Goal: Task Accomplishment & Management: Manage account settings

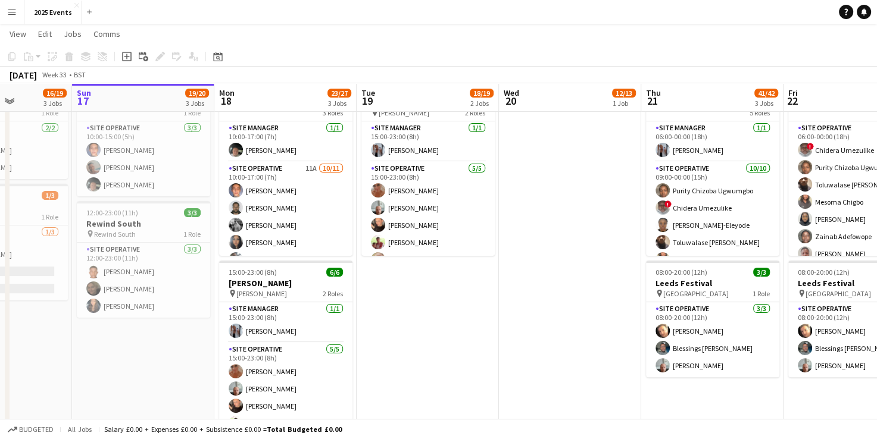
scroll to position [281, 0]
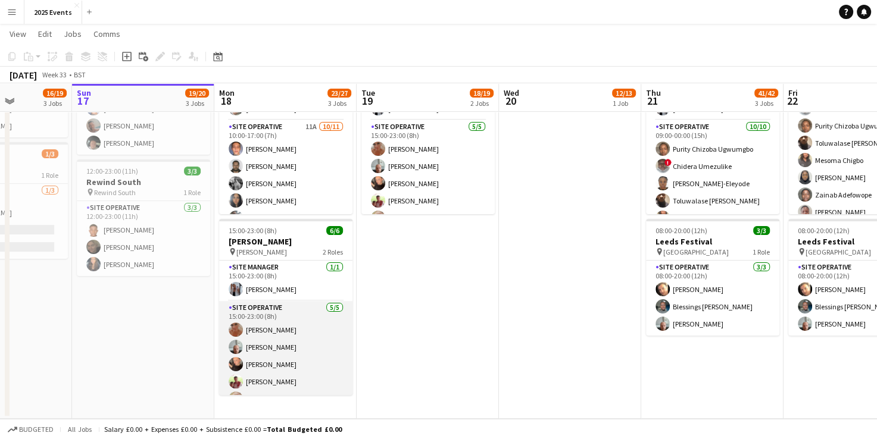
click at [280, 310] on app-card-role "Site Operative [DATE] 15:00-23:00 (8h) [PERSON_NAME] [PERSON_NAME] [PERSON_NAME…" at bounding box center [285, 356] width 133 height 110
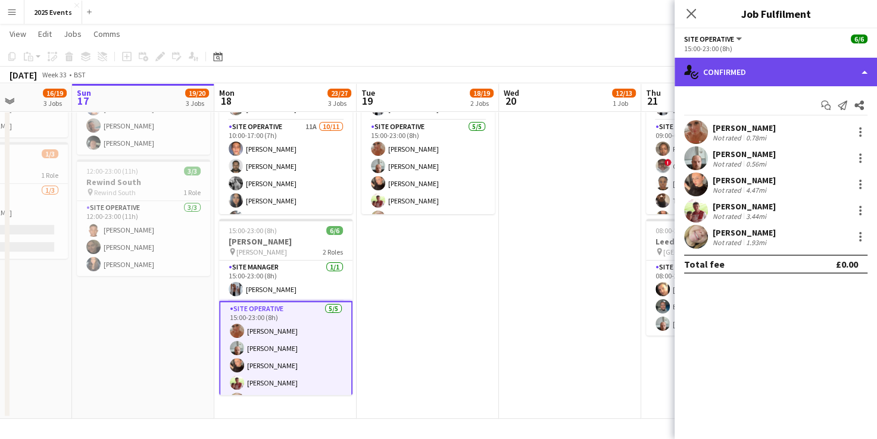
click at [862, 68] on div "single-neutral-actions-check-2 Confirmed" at bounding box center [776, 72] width 202 height 29
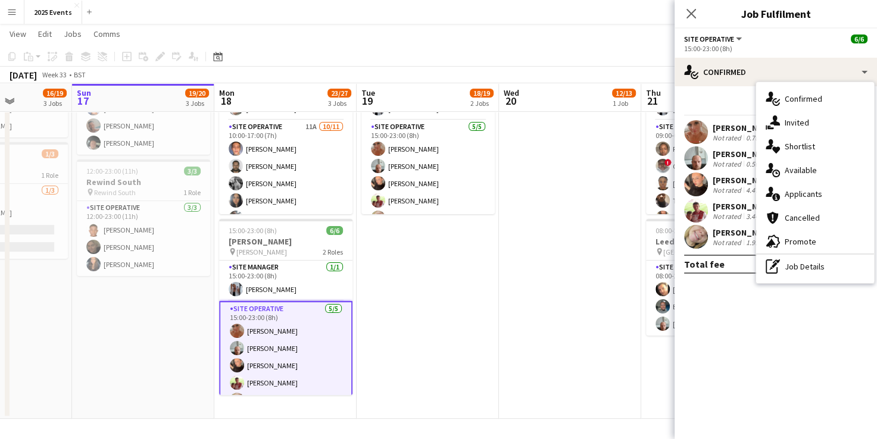
click at [766, 325] on mat-expansion-panel "check Confirmed Start chat Send notification Share [PERSON_NAME] Not rated 0.78…" at bounding box center [776, 262] width 202 height 353
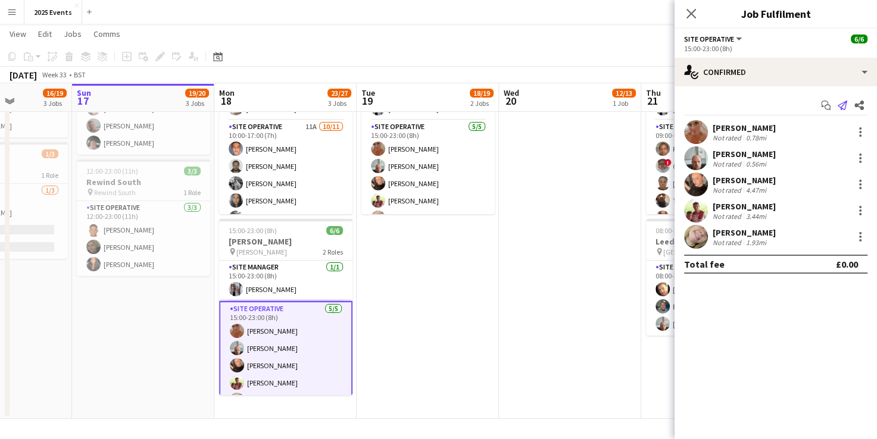
click at [841, 109] on icon at bounding box center [843, 106] width 10 height 10
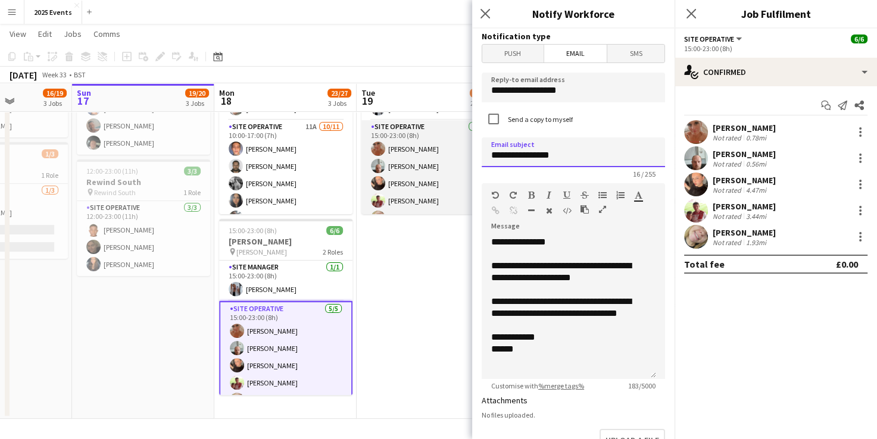
drag, startPoint x: 558, startPoint y: 160, endPoint x: 419, endPoint y: 160, distance: 138.7
click at [419, 160] on body "Menu Boards Boards Boards All jobs Status Workforce Workforce My Workforce Recr…" at bounding box center [438, 79] width 877 height 720
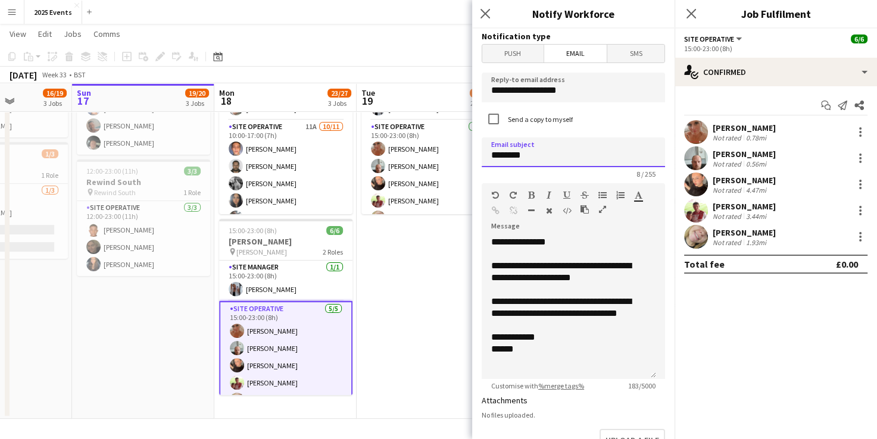
type input "********"
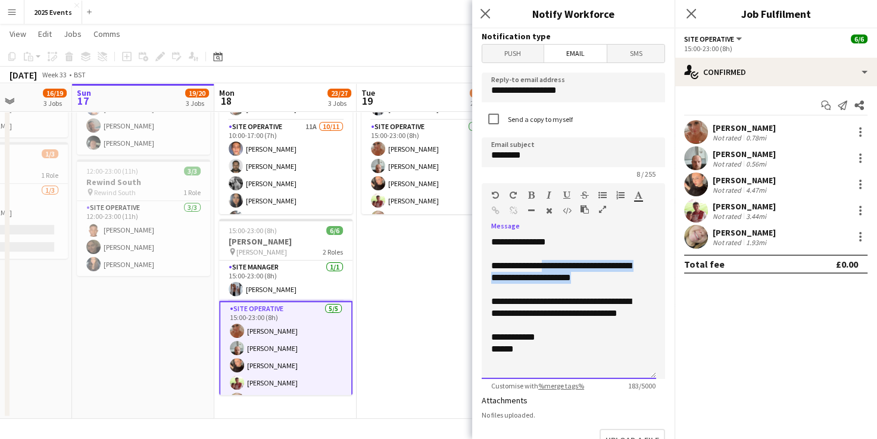
drag, startPoint x: 587, startPoint y: 277, endPoint x: 548, endPoint y: 266, distance: 40.5
click at [548, 266] on div "**********" at bounding box center [568, 272] width 155 height 24
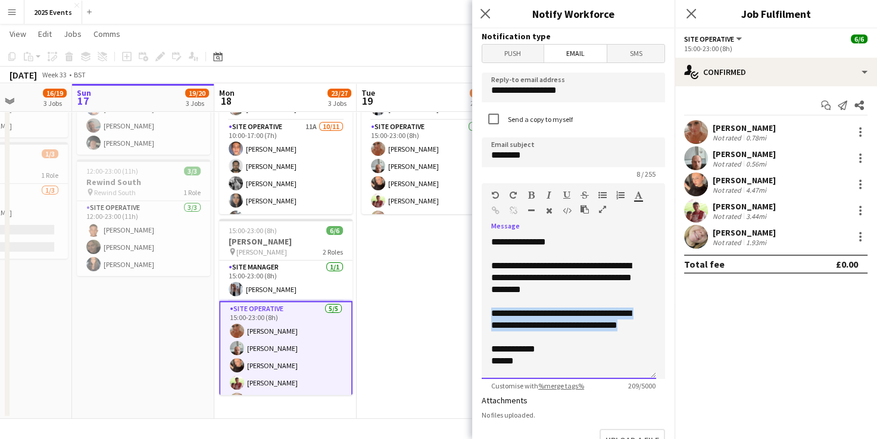
drag, startPoint x: 631, startPoint y: 323, endPoint x: 493, endPoint y: 312, distance: 138.0
click at [493, 312] on div "**********" at bounding box center [568, 320] width 155 height 24
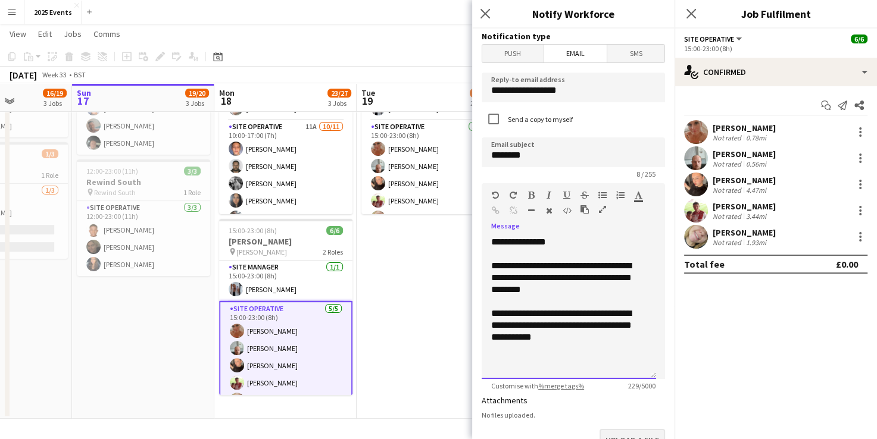
scroll to position [38, 0]
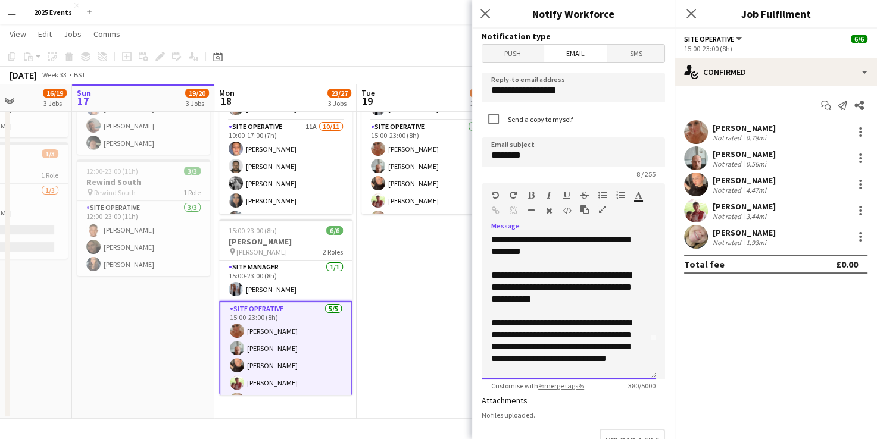
click at [495, 320] on span "**********" at bounding box center [561, 341] width 141 height 45
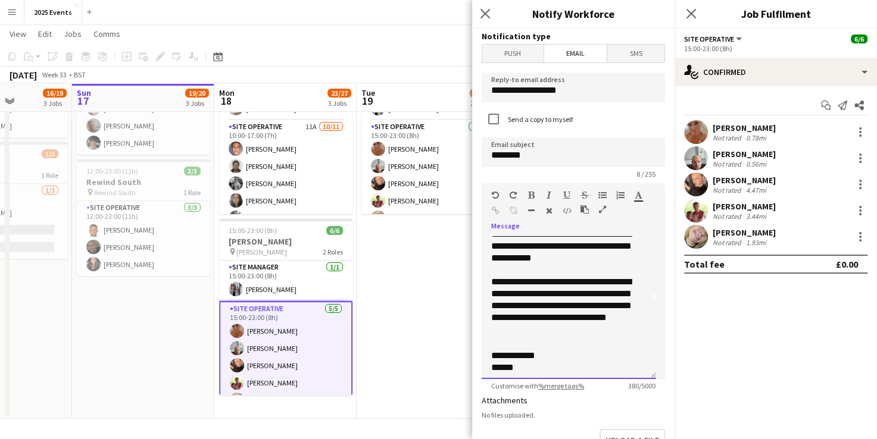
scroll to position [79, 0]
click at [575, 333] on div "**********" at bounding box center [564, 308] width 146 height 62
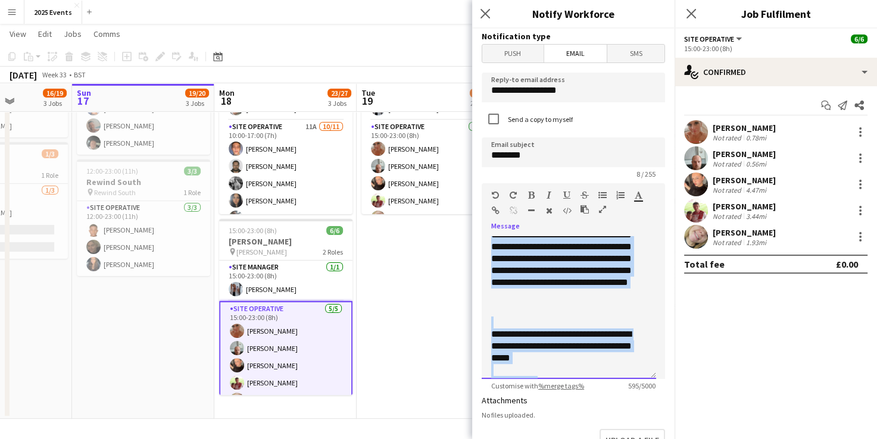
scroll to position [182, 0]
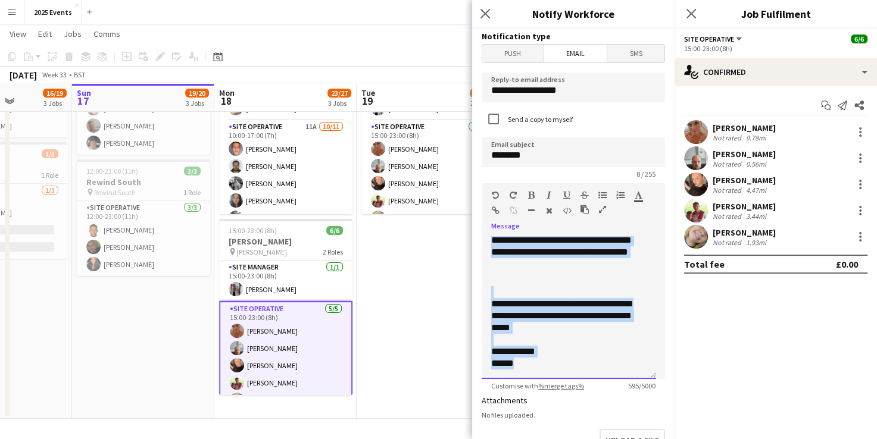
drag, startPoint x: 490, startPoint y: 246, endPoint x: 622, endPoint y: 414, distance: 213.8
click at [622, 414] on form "**********" at bounding box center [573, 360] width 202 height 662
click at [560, 318] on span "**********" at bounding box center [561, 316] width 141 height 33
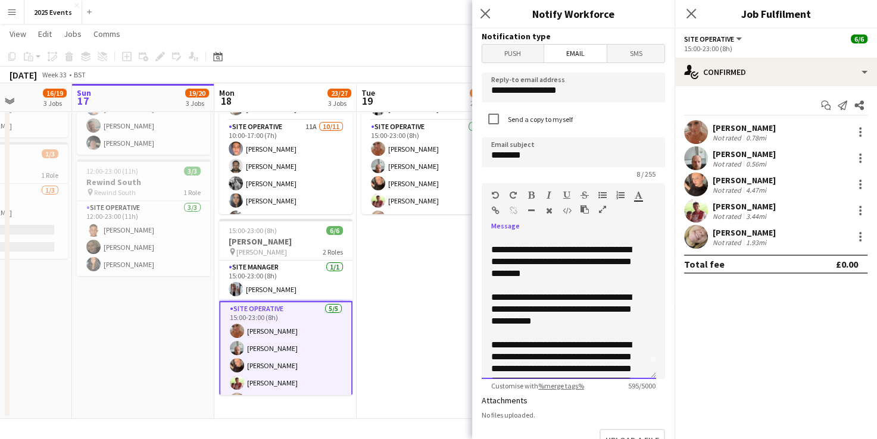
scroll to position [15, 0]
click at [572, 309] on div "**********" at bounding box center [564, 310] width 146 height 36
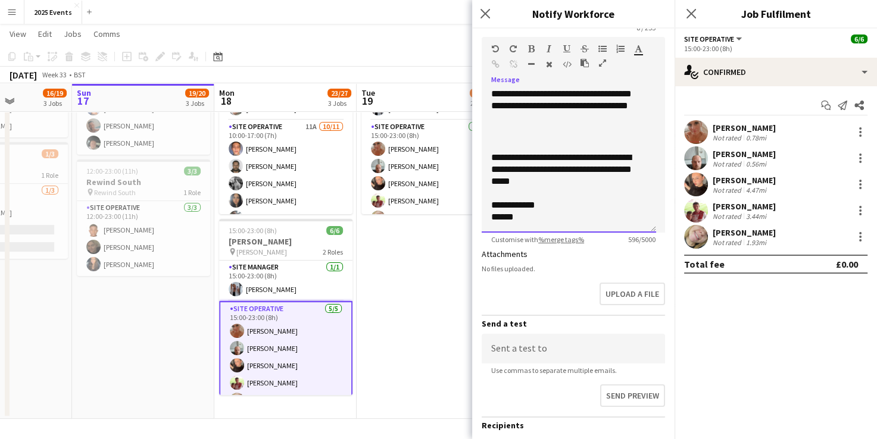
scroll to position [249, 0]
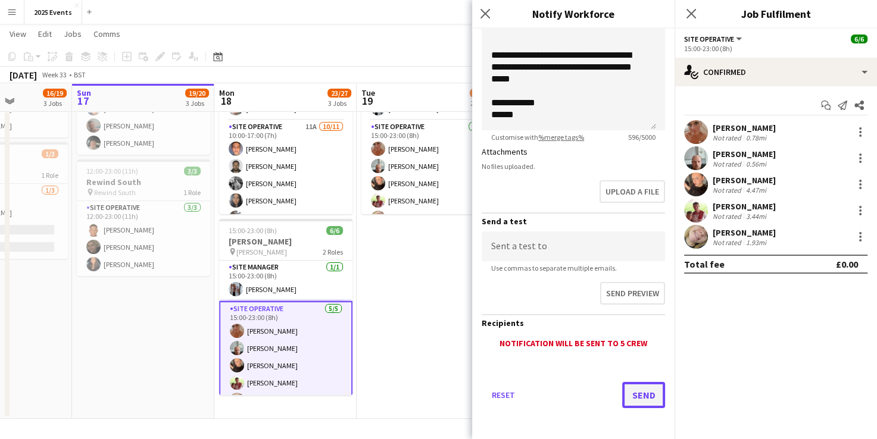
click at [632, 397] on button "Send" at bounding box center [643, 395] width 43 height 26
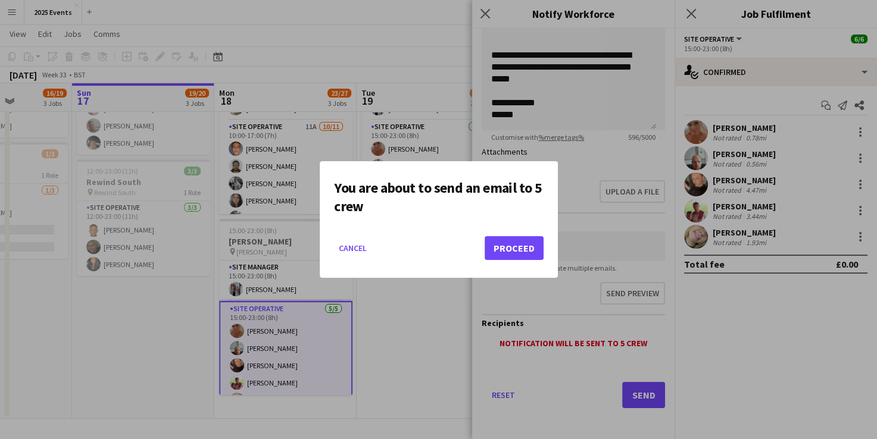
click at [500, 233] on mat-dialog-actions "Cancel Proceed" at bounding box center [439, 252] width 210 height 51
click at [505, 248] on button "Proceed" at bounding box center [514, 248] width 59 height 24
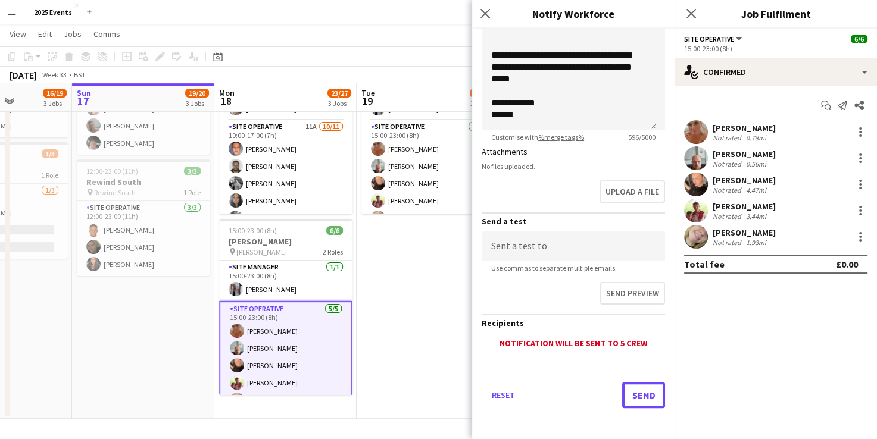
scroll to position [281, 0]
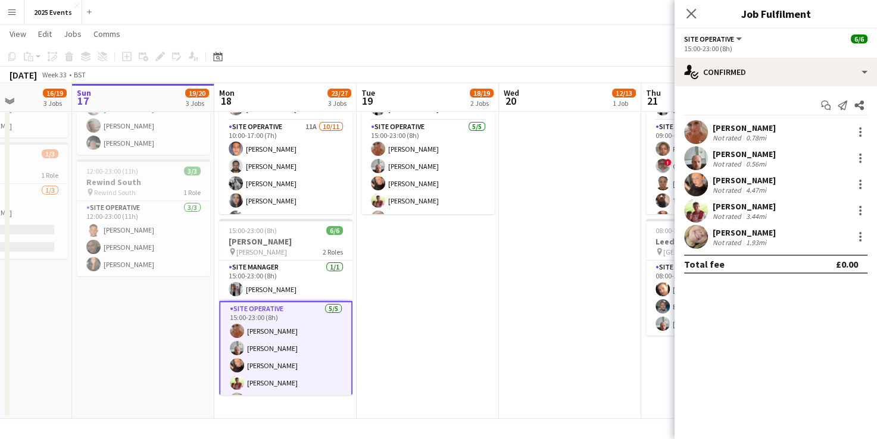
click at [489, 318] on app-date-cell "09:00-17:00 (8h) 12/13 BRITISH MASTERS 3 Roles Site Manager [DATE] 09:00-17:00 …" at bounding box center [428, 135] width 142 height 567
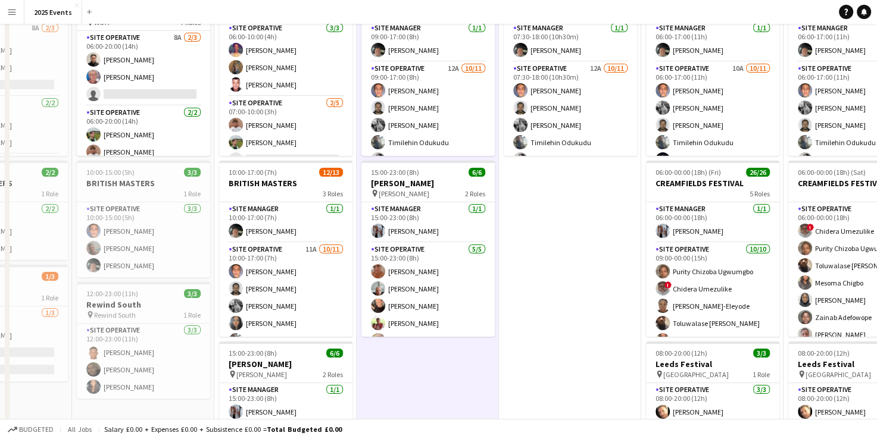
scroll to position [0, 0]
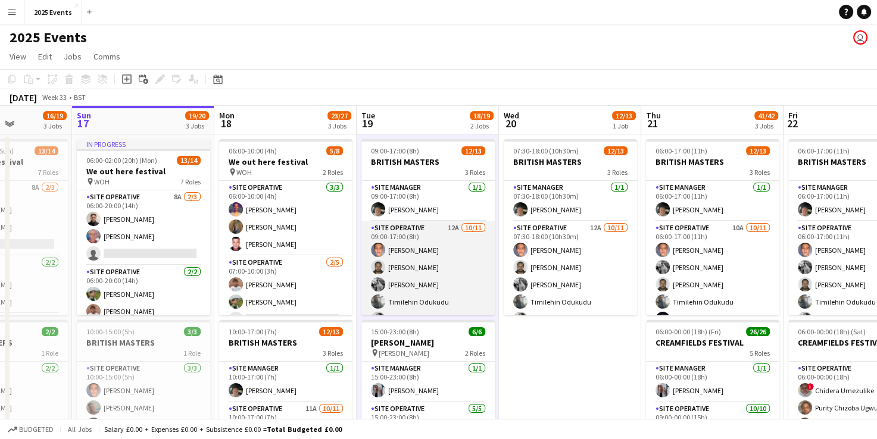
click at [425, 227] on app-card-role "Site Operative 12A [DATE] 09:00-17:00 (8h) [PERSON_NAME] [PERSON_NAME] [PERSON_…" at bounding box center [427, 330] width 133 height 217
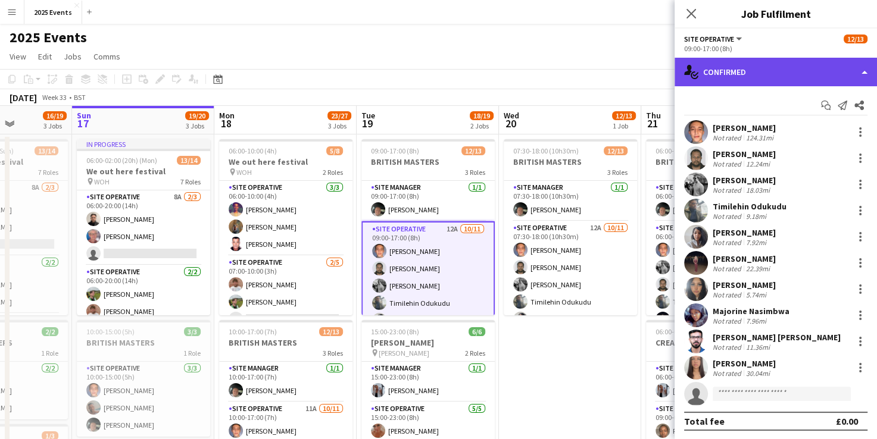
click at [863, 70] on div "single-neutral-actions-check-2 Confirmed" at bounding box center [776, 72] width 202 height 29
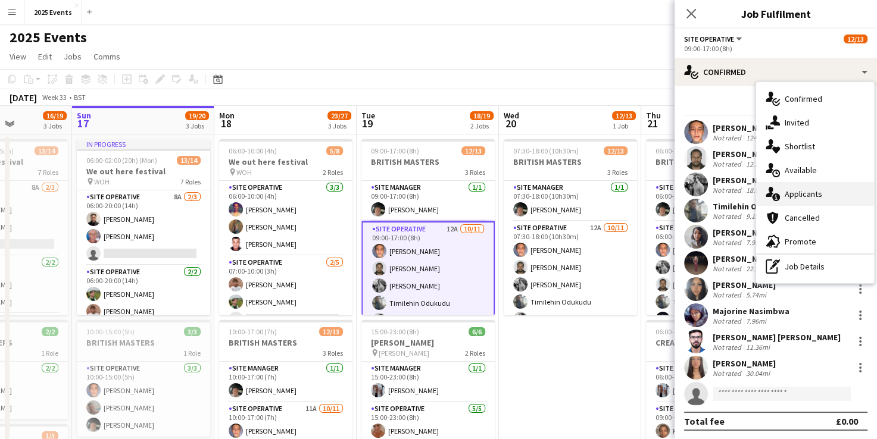
click at [825, 199] on div "single-neutral-actions-information Applicants" at bounding box center [815, 194] width 118 height 24
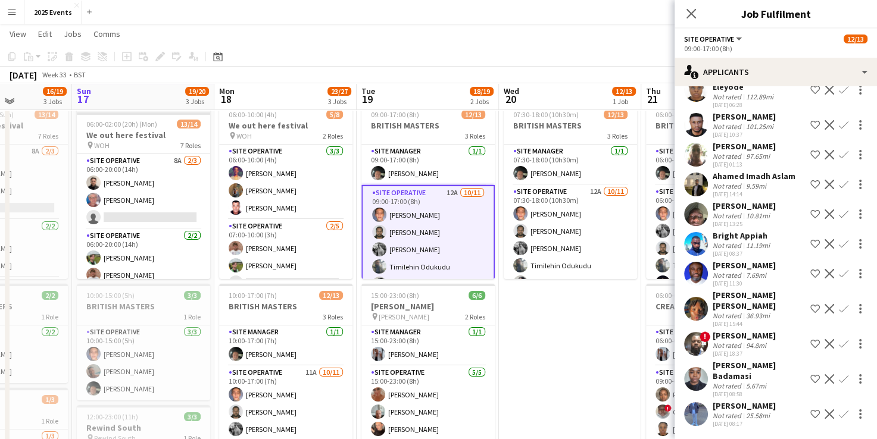
scroll to position [36, 0]
click at [853, 376] on div at bounding box center [860, 379] width 14 height 14
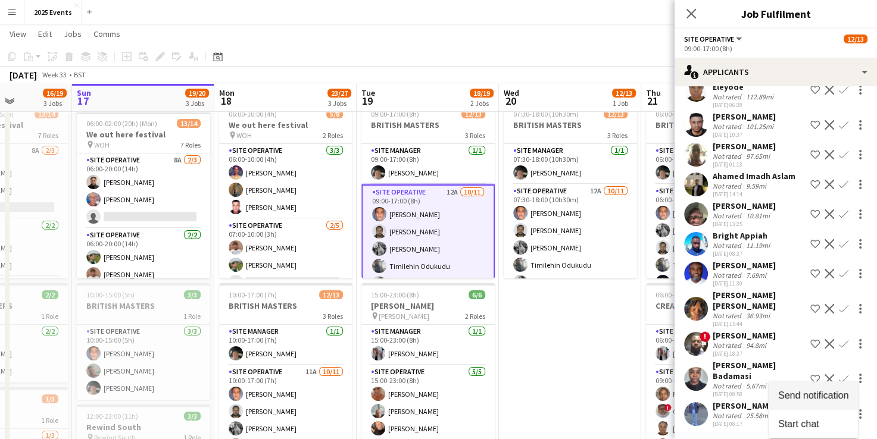
click at [835, 391] on span "Send notification" at bounding box center [813, 396] width 70 height 10
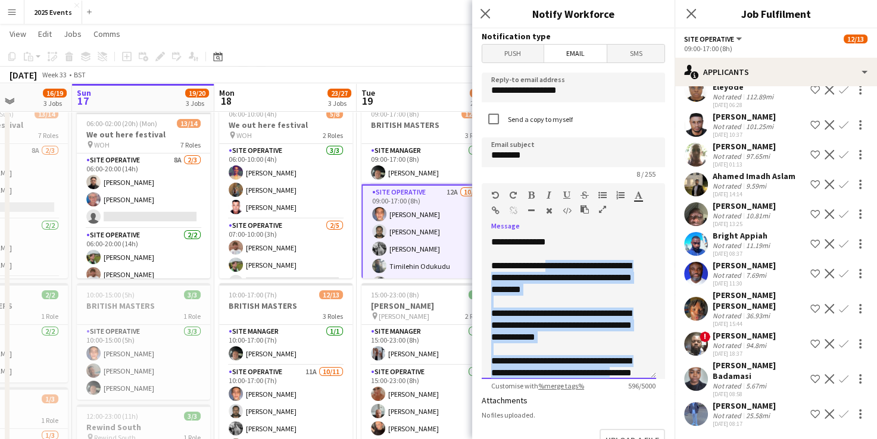
scroll to position [164, 0]
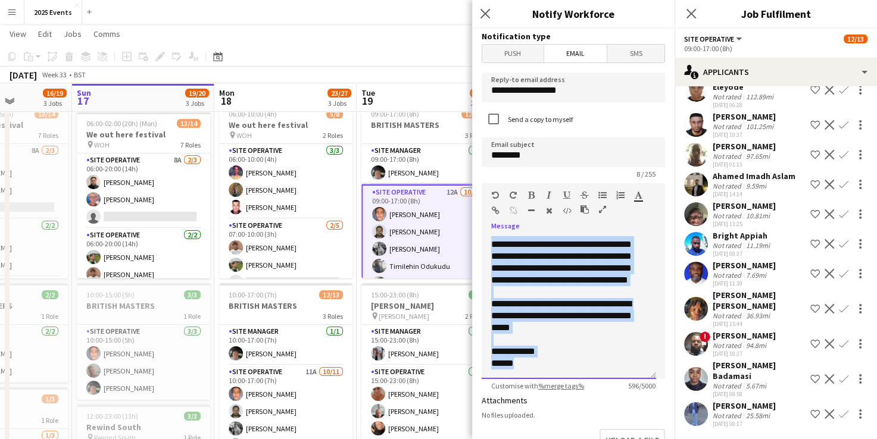
drag, startPoint x: 552, startPoint y: 263, endPoint x: 625, endPoint y: 392, distance: 148.2
click at [625, 392] on form "**********" at bounding box center [573, 360] width 202 height 662
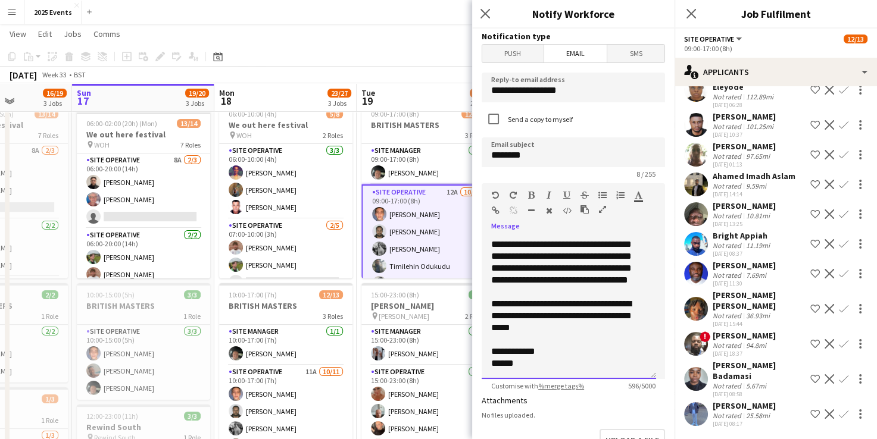
scroll to position [0, 0]
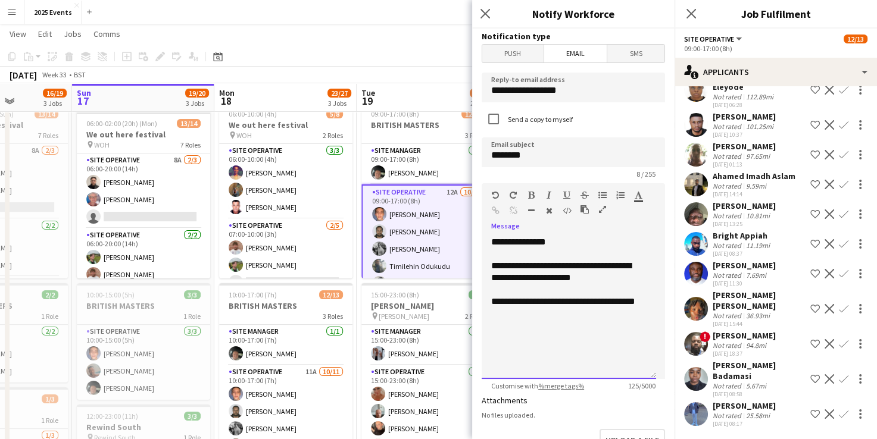
click at [567, 302] on div "**********" at bounding box center [568, 302] width 155 height 12
click at [650, 300] on div "**********" at bounding box center [569, 307] width 174 height 143
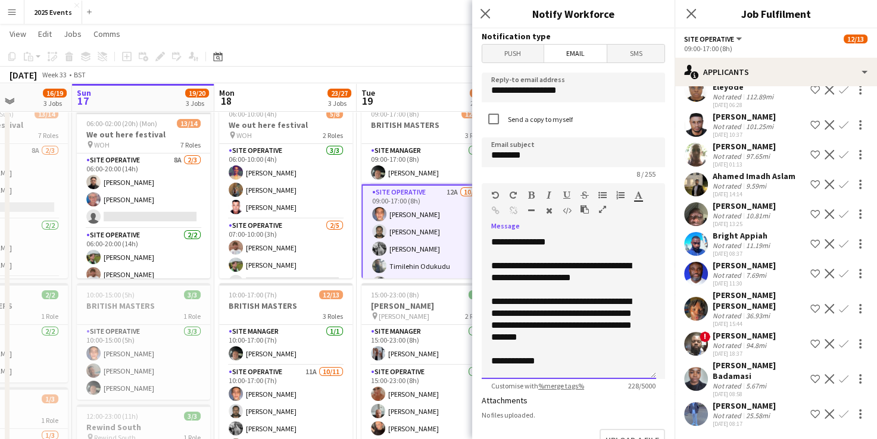
scroll to position [1, 0]
click at [557, 327] on div "**********" at bounding box center [564, 319] width 146 height 48
click at [603, 323] on div "**********" at bounding box center [564, 319] width 146 height 48
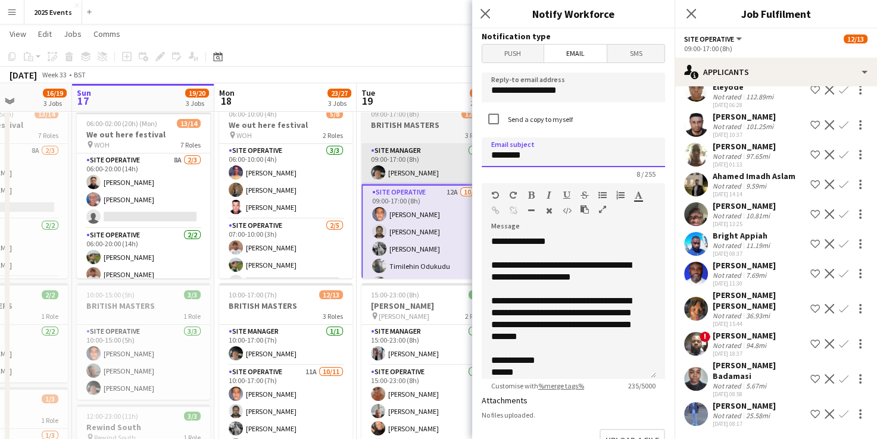
drag, startPoint x: 543, startPoint y: 157, endPoint x: 399, endPoint y: 160, distance: 144.1
click at [399, 160] on body "Menu Boards Boards Boards All jobs Status Workforce Workforce My Workforce Recr…" at bounding box center [438, 324] width 877 height 720
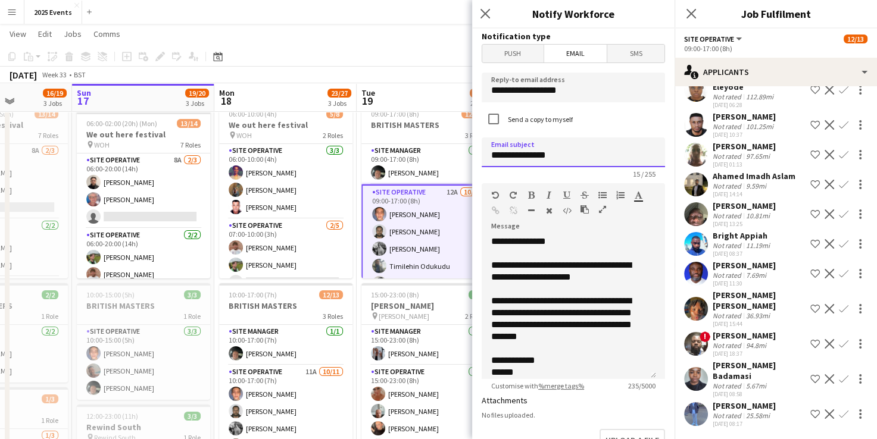
scroll to position [10, 0]
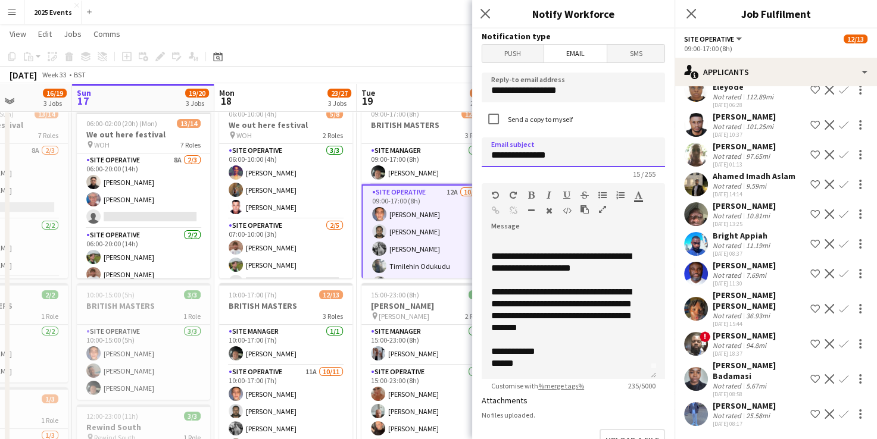
type input "**********"
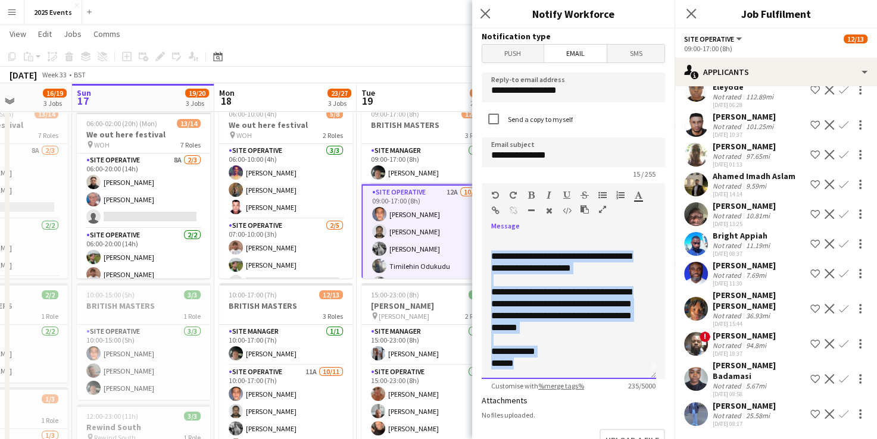
drag, startPoint x: 521, startPoint y: 367, endPoint x: 493, endPoint y: 254, distance: 116.5
click at [493, 254] on div "**********" at bounding box center [569, 307] width 174 height 143
click at [589, 348] on div "**********" at bounding box center [564, 352] width 146 height 12
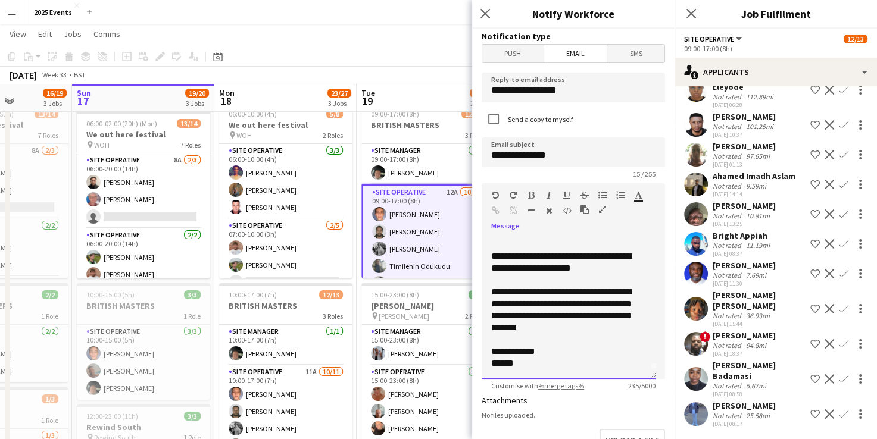
scroll to position [249, 0]
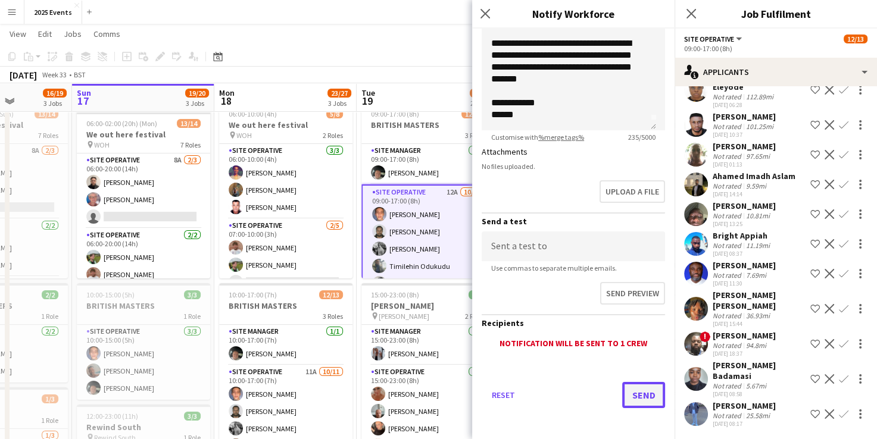
click at [631, 400] on button "Send" at bounding box center [643, 395] width 43 height 26
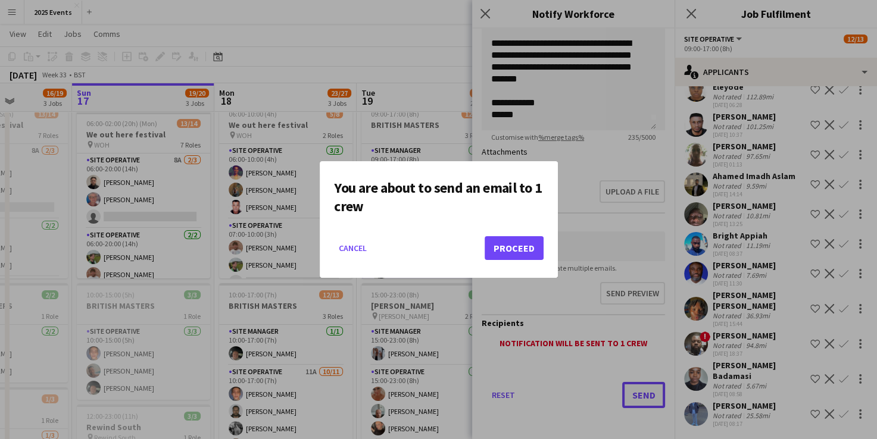
scroll to position [0, 0]
click at [519, 247] on button "Proceed" at bounding box center [514, 248] width 59 height 24
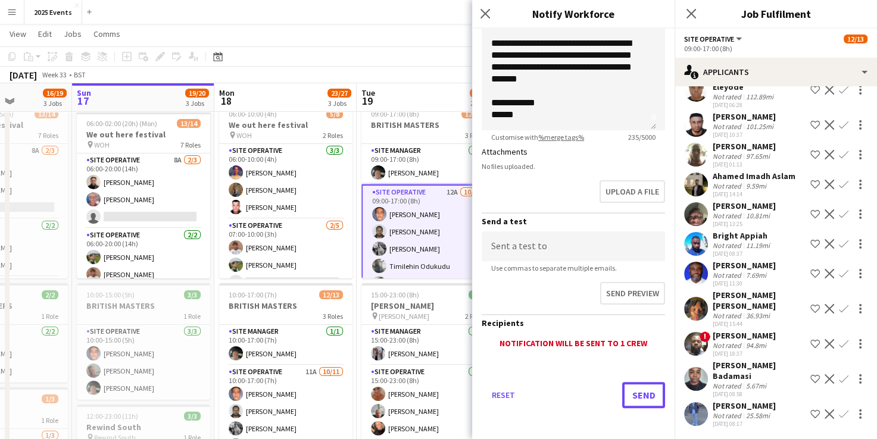
scroll to position [36, 0]
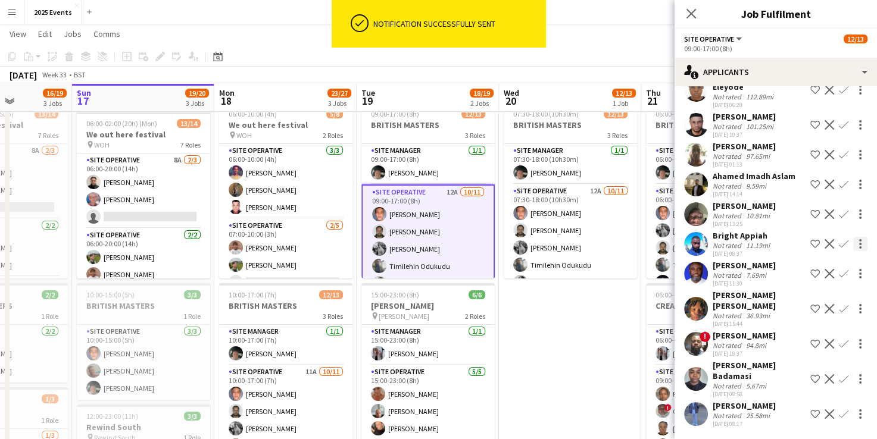
click at [853, 245] on div at bounding box center [860, 244] width 14 height 14
click at [824, 274] on button "Send notification" at bounding box center [813, 266] width 89 height 29
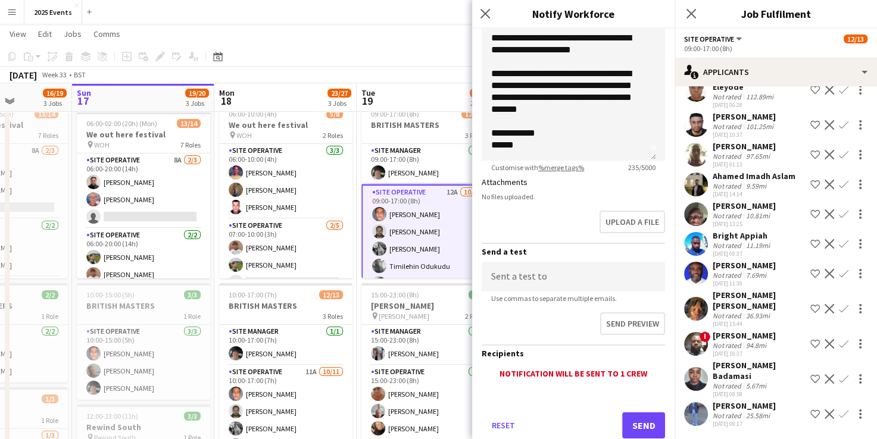
scroll to position [219, 0]
click at [636, 420] on button "Send" at bounding box center [643, 425] width 43 height 26
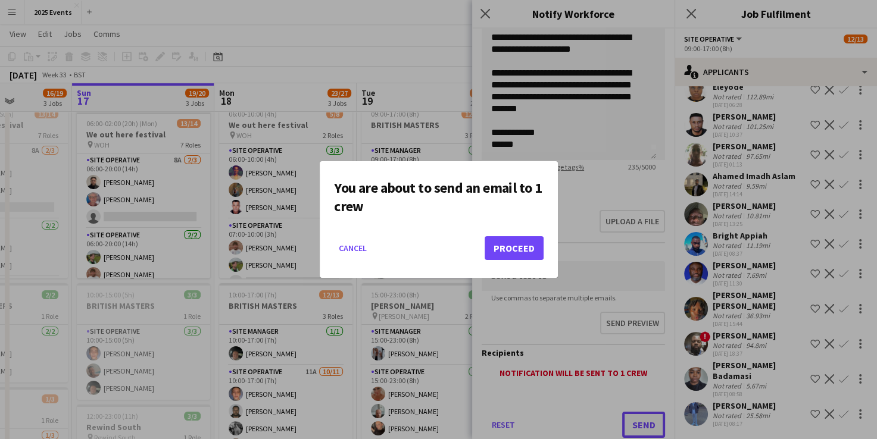
scroll to position [0, 0]
click at [521, 247] on button "Proceed" at bounding box center [514, 248] width 59 height 24
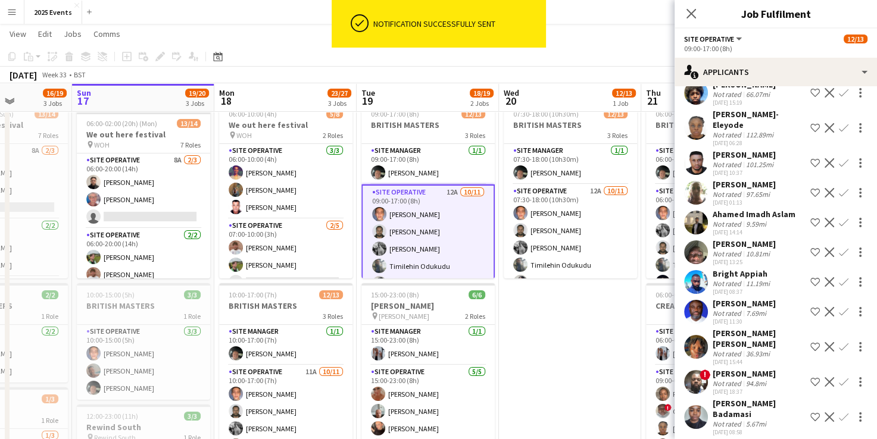
scroll to position [102, 0]
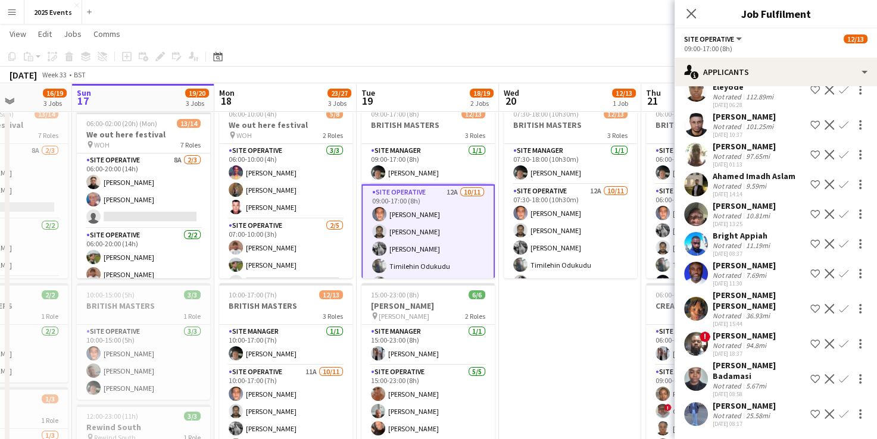
click at [606, 287] on app-date-cell "07:30-18:00 (10h30m) 12/13 BRITISH MASTERS 3 Roles Site Manager [DATE] 07:30-18…" at bounding box center [570, 381] width 142 height 567
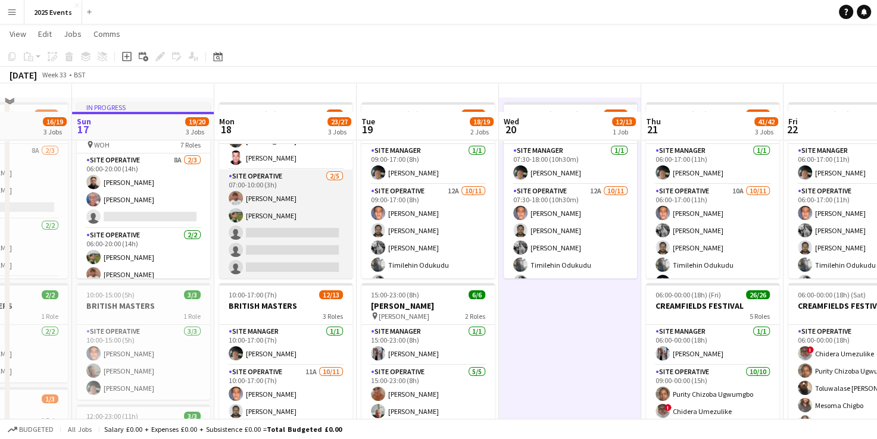
scroll to position [74, 0]
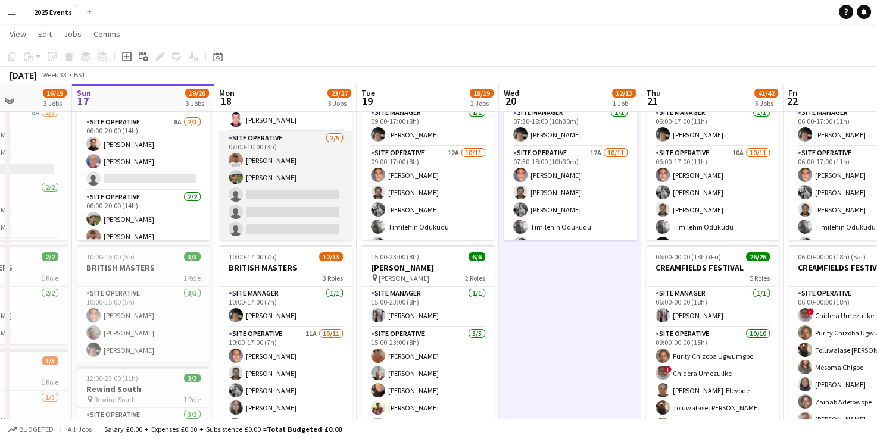
click at [300, 183] on app-card-role "Site Operative [DATE] 07:00-10:00 (3h) [PERSON_NAME] [PERSON_NAME] single-neutr…" at bounding box center [285, 187] width 133 height 110
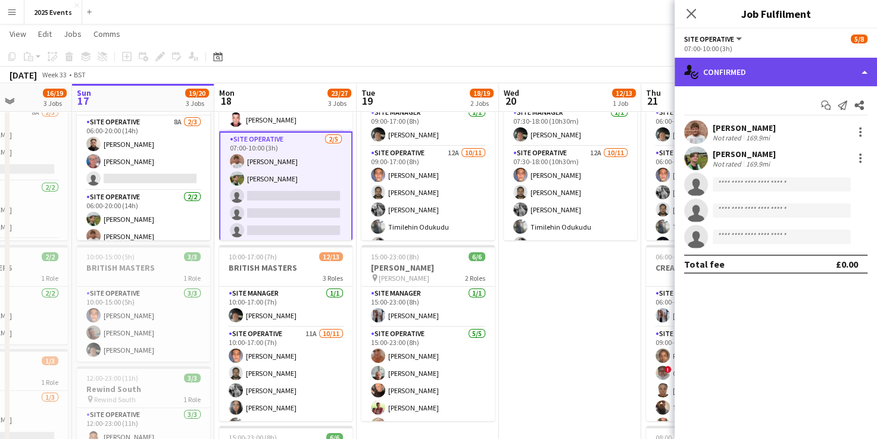
click at [858, 79] on div "single-neutral-actions-check-2 Confirmed" at bounding box center [776, 72] width 202 height 29
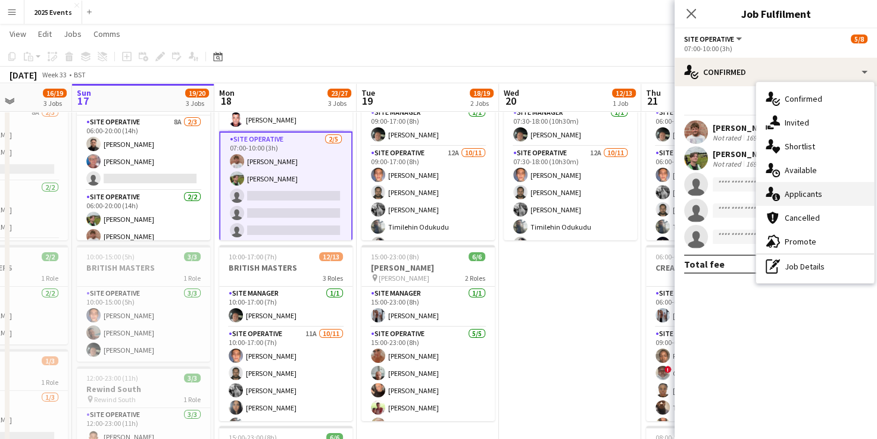
click at [835, 204] on div "single-neutral-actions-information Applicants" at bounding box center [815, 194] width 118 height 24
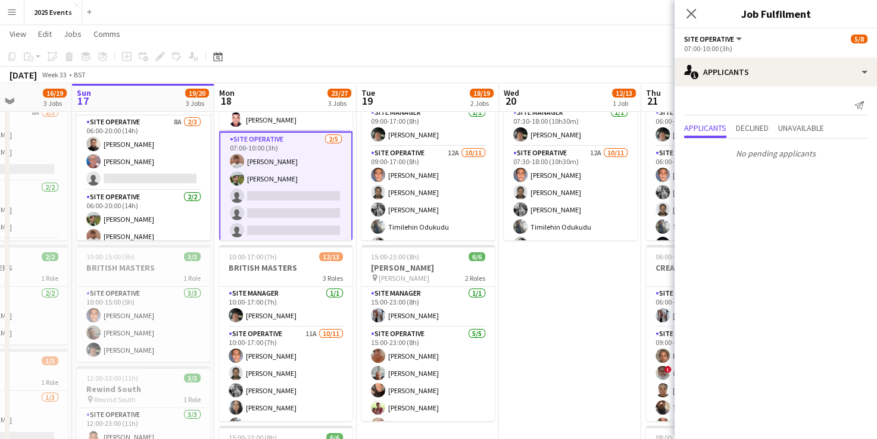
click at [302, 191] on app-card-role "Site Operative [DATE] 07:00-10:00 (3h) [PERSON_NAME] [PERSON_NAME] single-neutr…" at bounding box center [285, 188] width 133 height 112
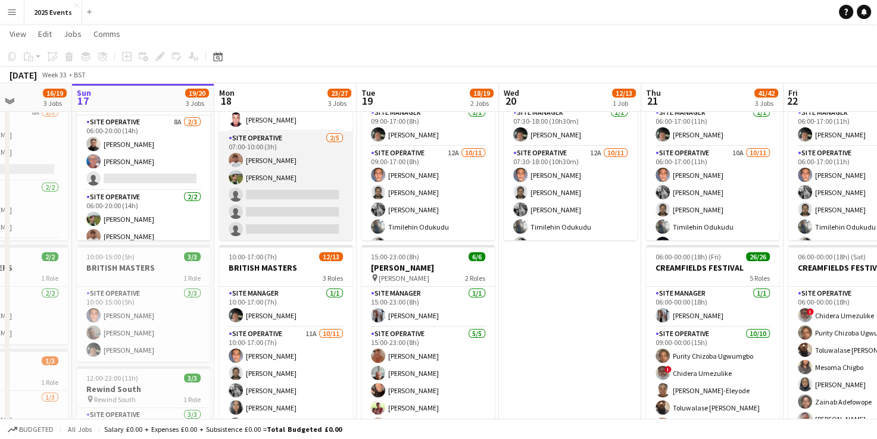
click at [303, 192] on app-card-role "Site Operative [DATE] 07:00-10:00 (3h) [PERSON_NAME] [PERSON_NAME] single-neutr…" at bounding box center [285, 187] width 133 height 110
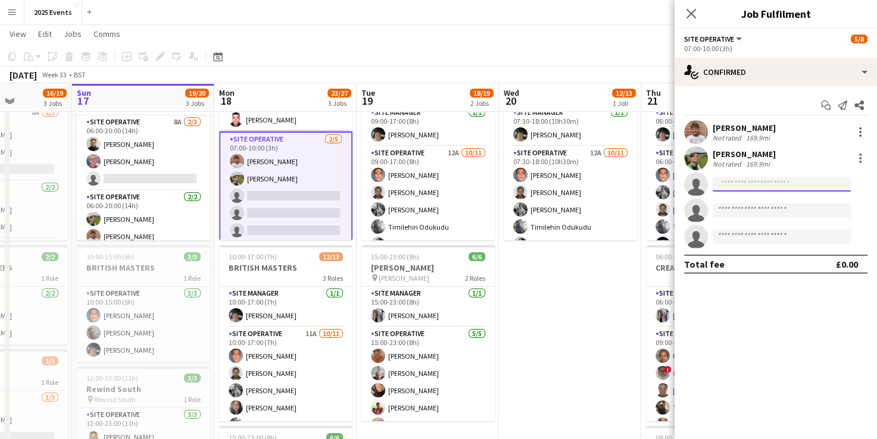
click at [762, 187] on input at bounding box center [782, 184] width 138 height 14
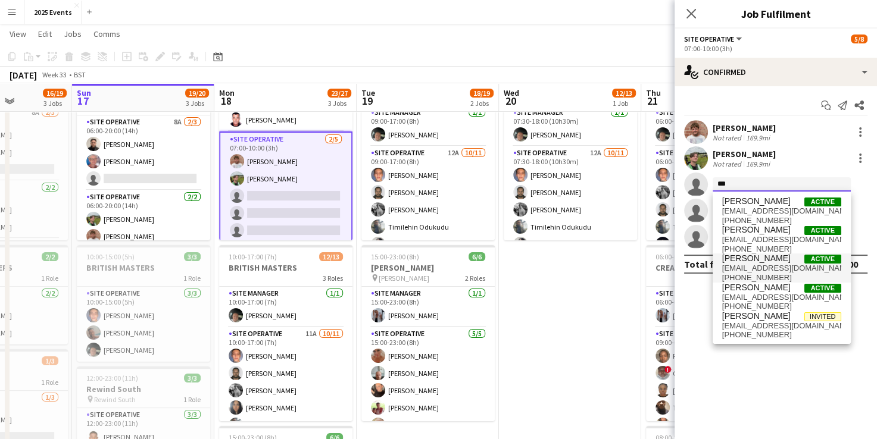
type input "***"
click at [767, 269] on span "[EMAIL_ADDRESS][DOMAIN_NAME]" at bounding box center [781, 269] width 119 height 10
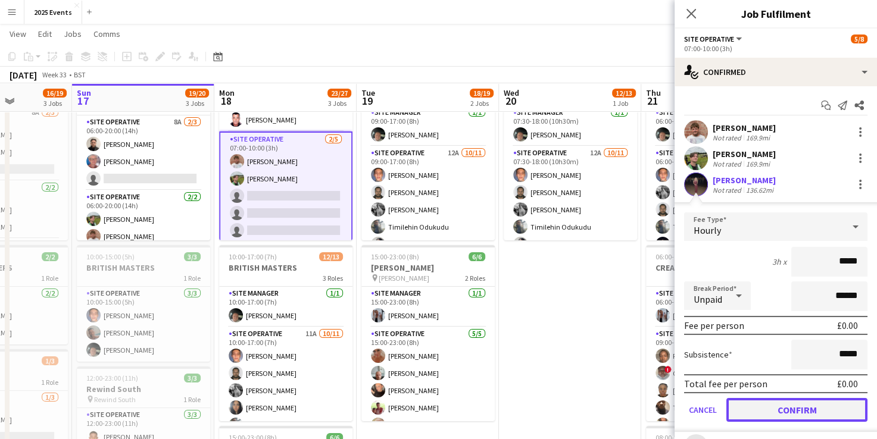
click at [784, 406] on button "Confirm" at bounding box center [796, 410] width 141 height 24
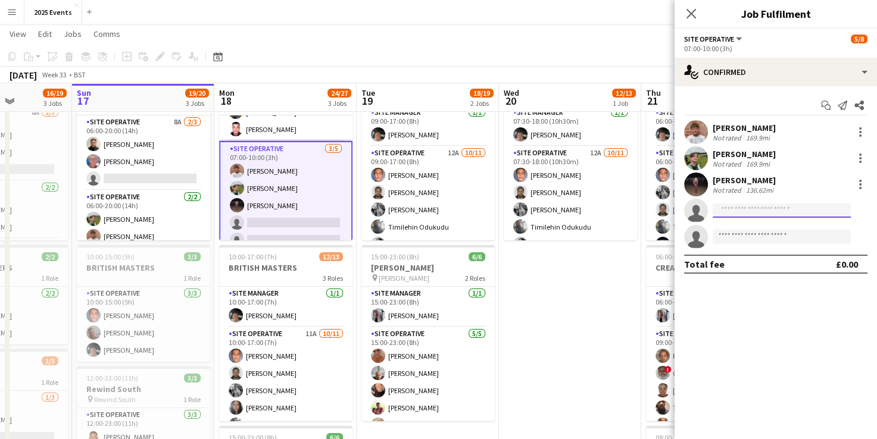
click at [793, 213] on input at bounding box center [782, 211] width 138 height 14
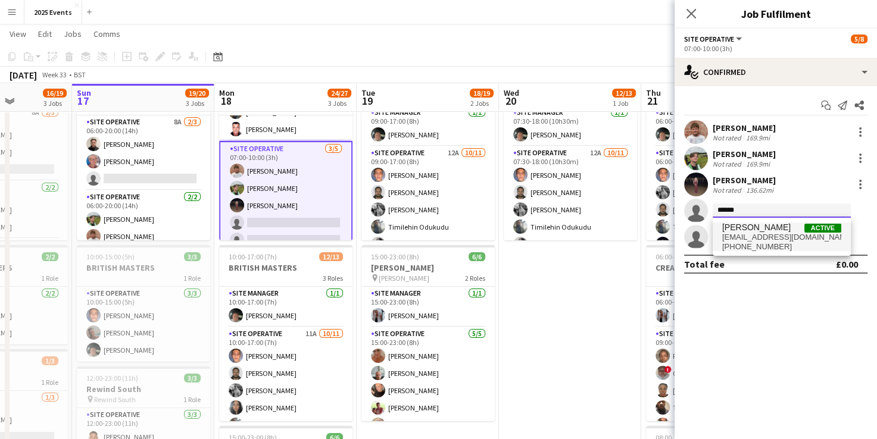
type input "******"
click at [773, 235] on span "[EMAIL_ADDRESS][DOMAIN_NAME]" at bounding box center [781, 238] width 119 height 10
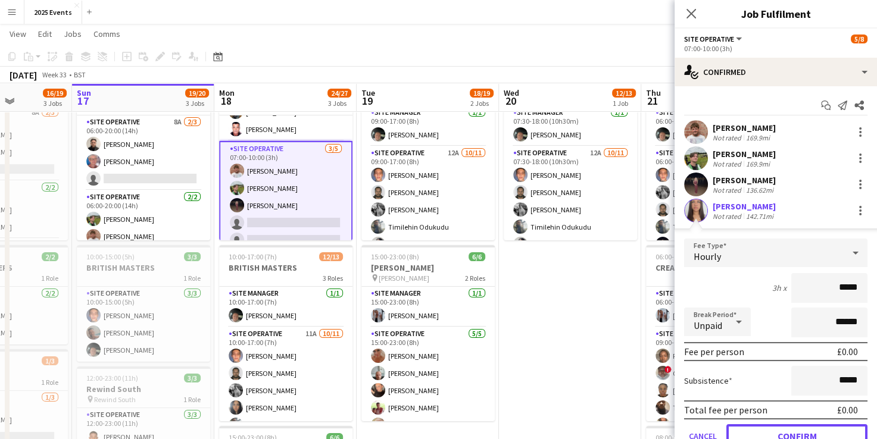
click at [747, 429] on button "Confirm" at bounding box center [796, 437] width 141 height 24
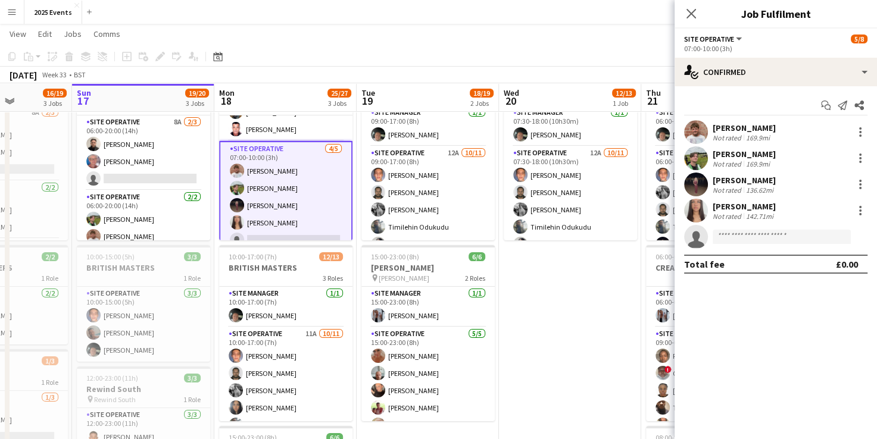
click at [626, 345] on app-date-cell "07:30-18:00 (10h30m) 12/13 BRITISH MASTERS 3 Roles Site Manager [DATE] 07:30-18…" at bounding box center [570, 343] width 142 height 567
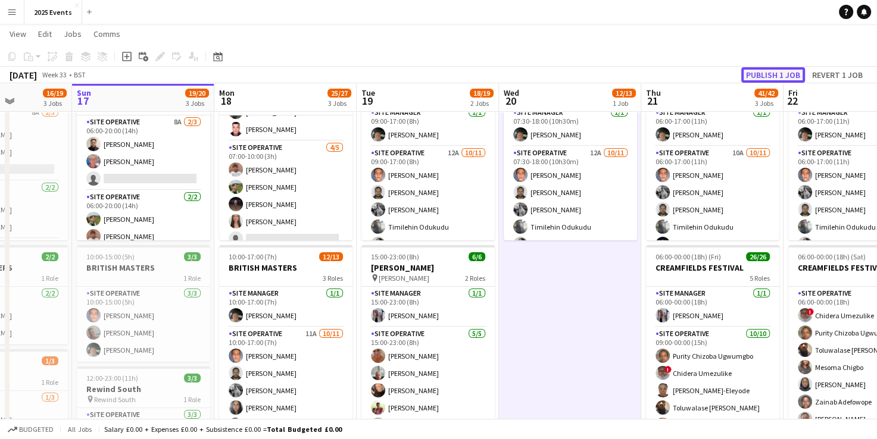
click at [781, 76] on button "Publish 1 job" at bounding box center [773, 74] width 64 height 15
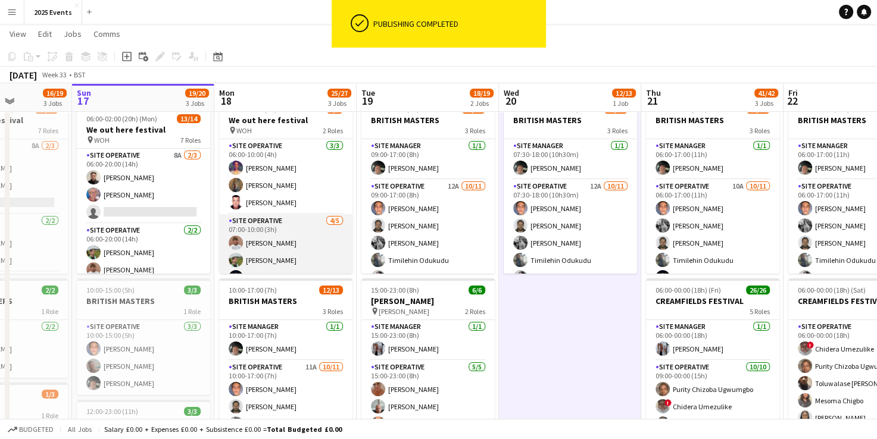
scroll to position [49, 0]
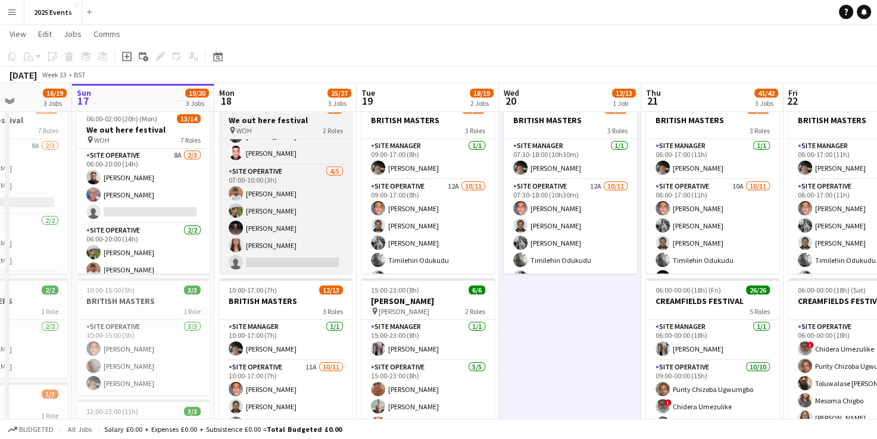
click at [264, 132] on div "pin WOH 2 Roles" at bounding box center [285, 131] width 133 height 10
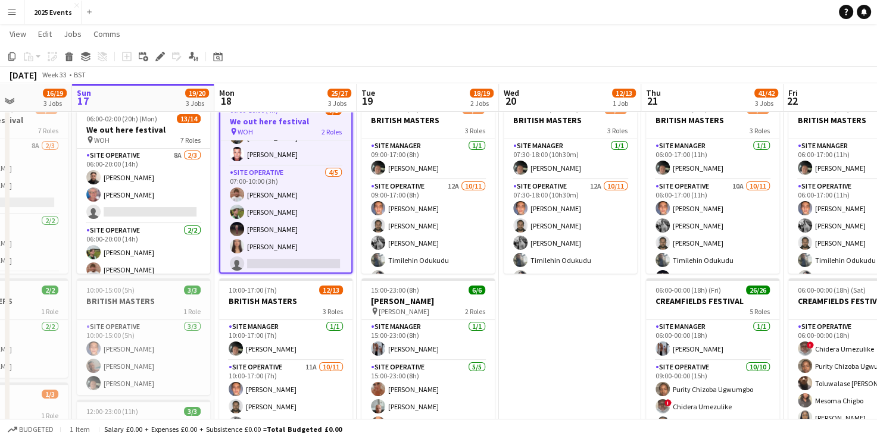
click at [603, 381] on app-date-cell "07:30-18:00 (10h30m) 12/13 BRITISH MASTERS 3 Roles Site Manager [DATE] 07:30-18…" at bounding box center [570, 376] width 142 height 567
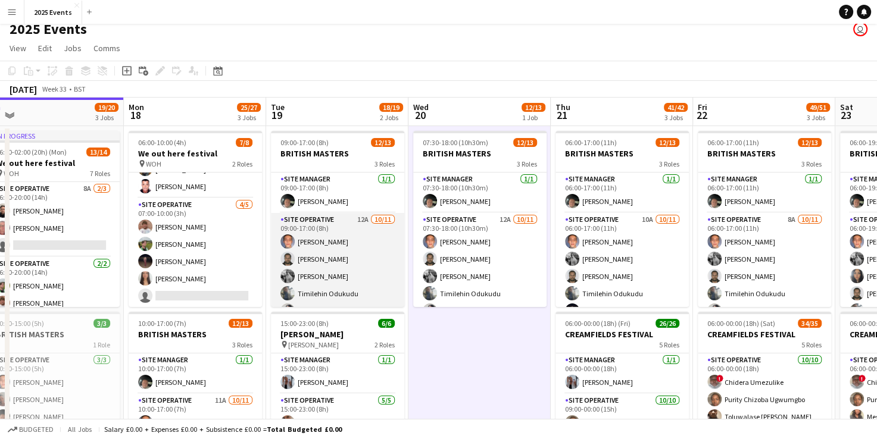
scroll to position [0, 445]
click at [337, 226] on app-card-role "Site Operative 12A [DATE] 09:00-17:00 (8h) [PERSON_NAME] [PERSON_NAME] [PERSON_…" at bounding box center [337, 321] width 133 height 217
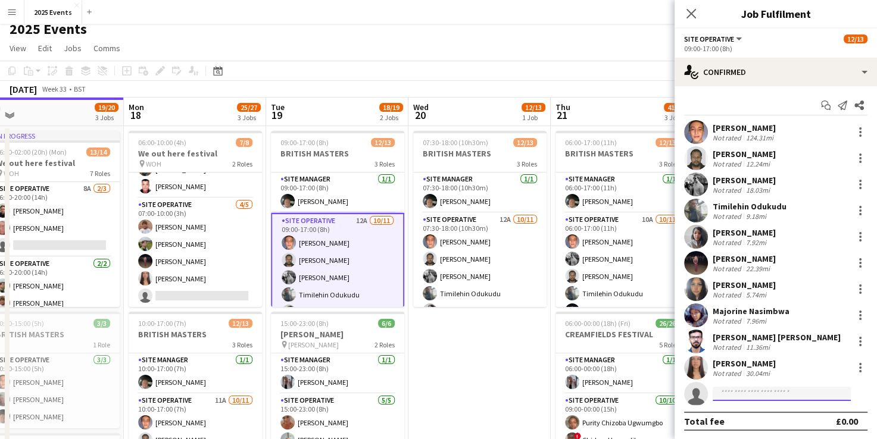
click at [767, 394] on input at bounding box center [782, 394] width 138 height 14
type input "******"
click at [768, 417] on span "[EMAIL_ADDRESS][DOMAIN_NAME]" at bounding box center [781, 421] width 119 height 10
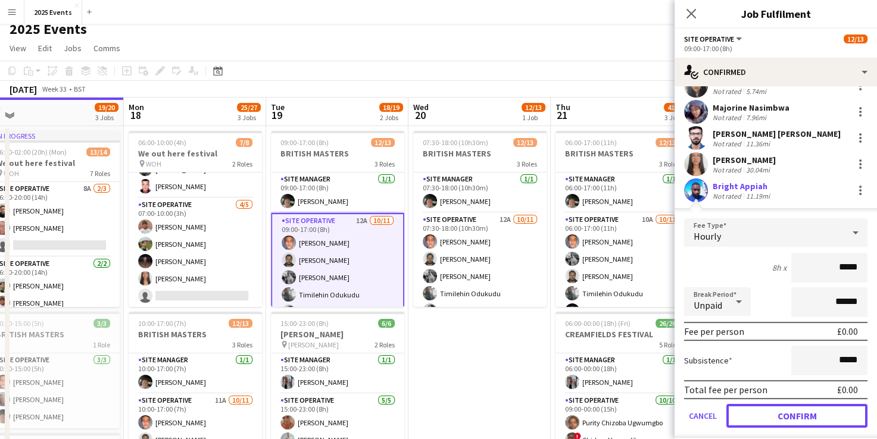
click at [768, 417] on button "Confirm" at bounding box center [796, 416] width 141 height 24
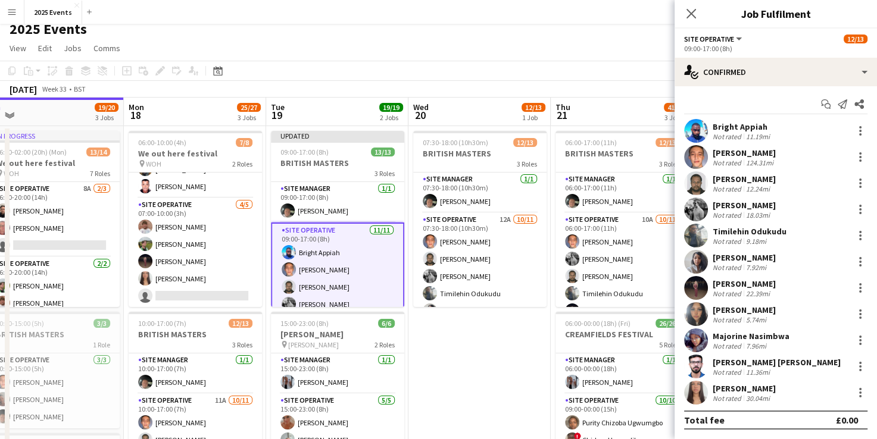
scroll to position [1, 0]
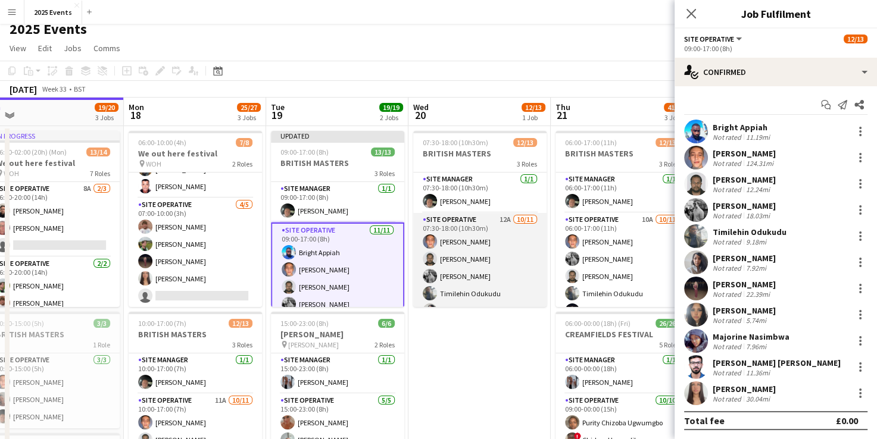
click at [485, 222] on app-card-role "Site Operative 12A [DATE] 07:30-18:00 (10h30m) [PERSON_NAME] [PERSON_NAME] [PER…" at bounding box center [479, 321] width 133 height 217
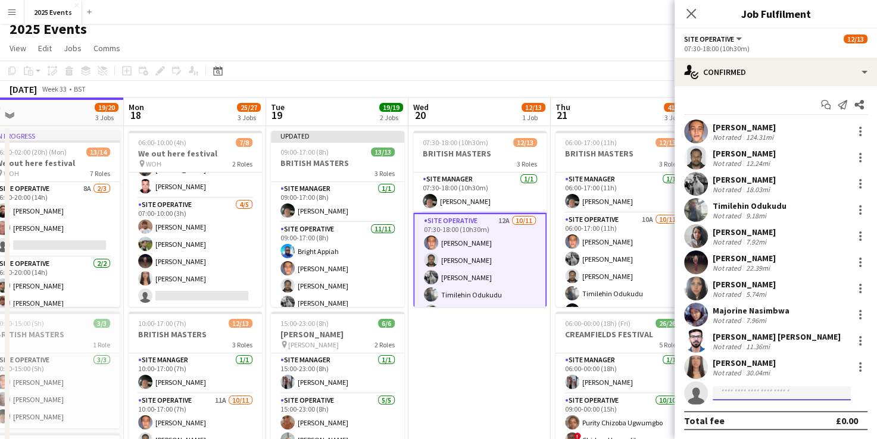
click at [788, 397] on input at bounding box center [782, 393] width 138 height 14
type input "******"
click at [773, 411] on span "Bright Appiah Active" at bounding box center [781, 410] width 119 height 10
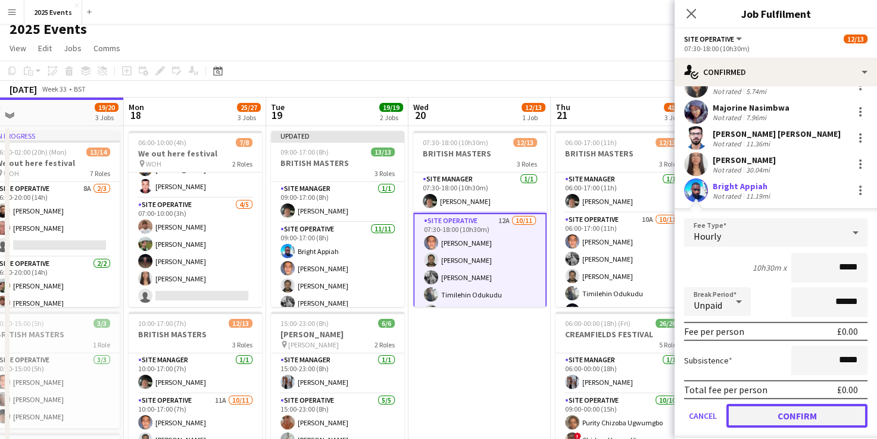
click at [769, 412] on button "Confirm" at bounding box center [796, 416] width 141 height 24
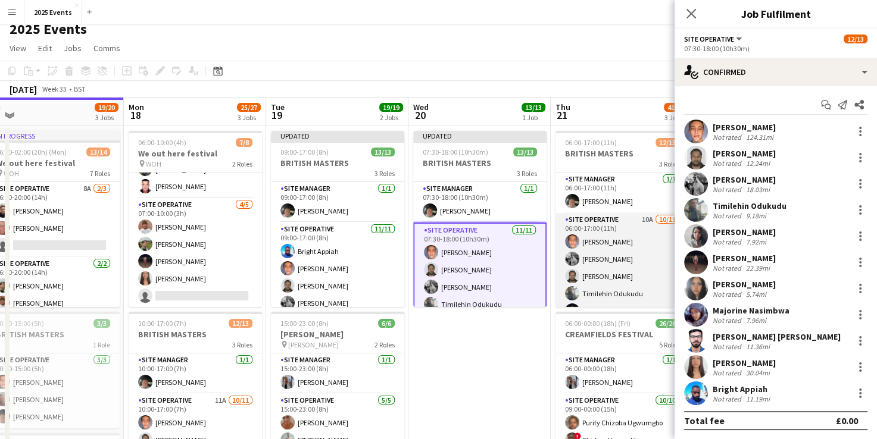
click at [603, 230] on app-card-role "Site Operative 10A [DATE] 06:00-17:00 (11h) [PERSON_NAME] [PERSON_NAME] [PERSON…" at bounding box center [622, 321] width 133 height 217
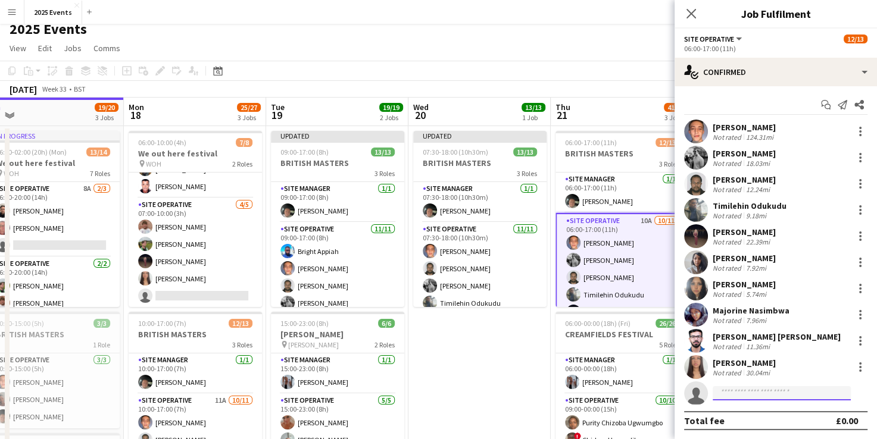
click at [804, 399] on input at bounding box center [782, 393] width 138 height 14
type input "******"
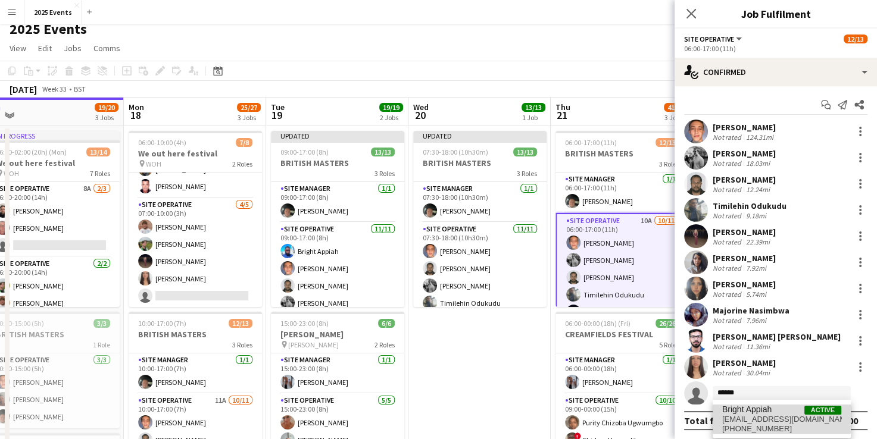
click at [772, 419] on span "[EMAIL_ADDRESS][DOMAIN_NAME]" at bounding box center [781, 420] width 119 height 10
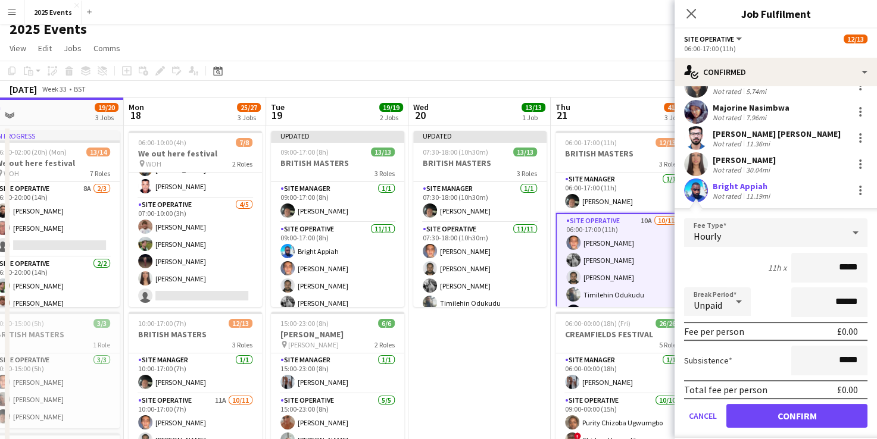
scroll to position [0, 421]
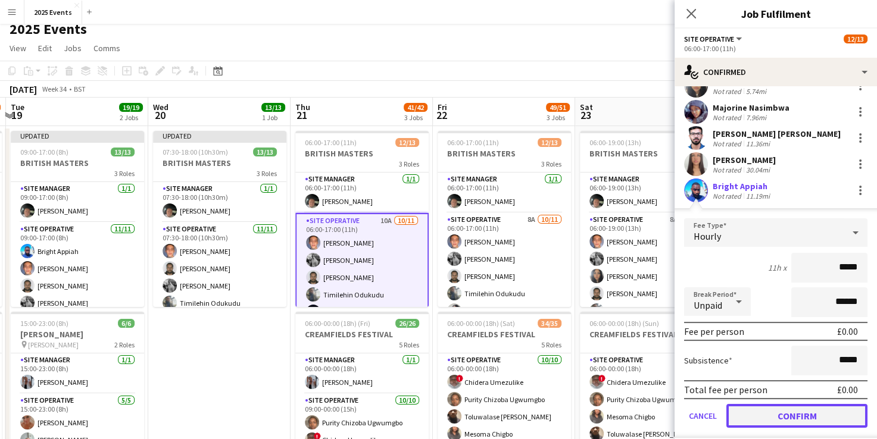
click at [762, 414] on button "Confirm" at bounding box center [796, 416] width 141 height 24
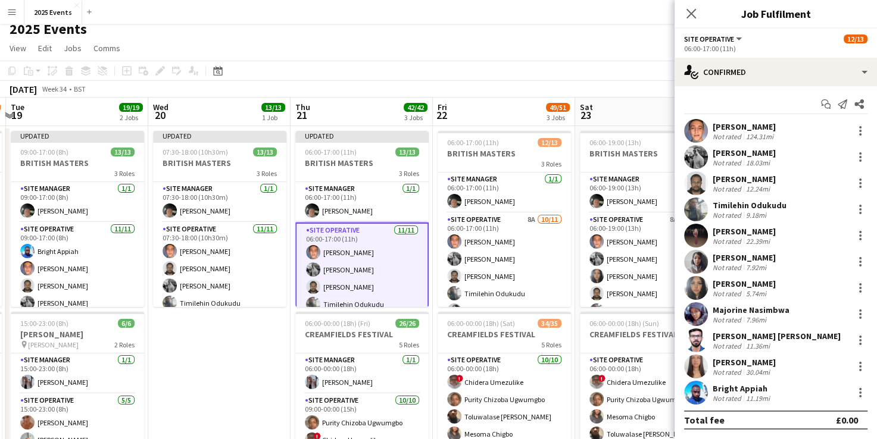
scroll to position [1, 0]
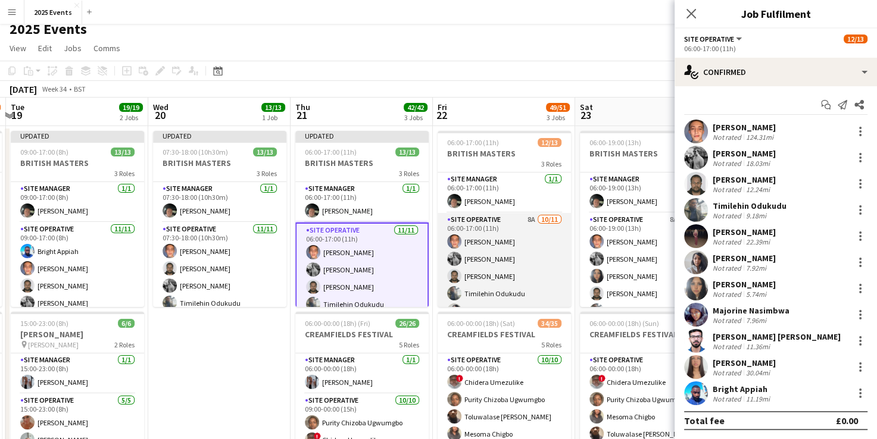
click at [497, 221] on app-card-role "Site Operative 8A [DATE] 06:00-17:00 (11h) [PERSON_NAME] [PERSON_NAME] [PERSON_…" at bounding box center [504, 321] width 133 height 217
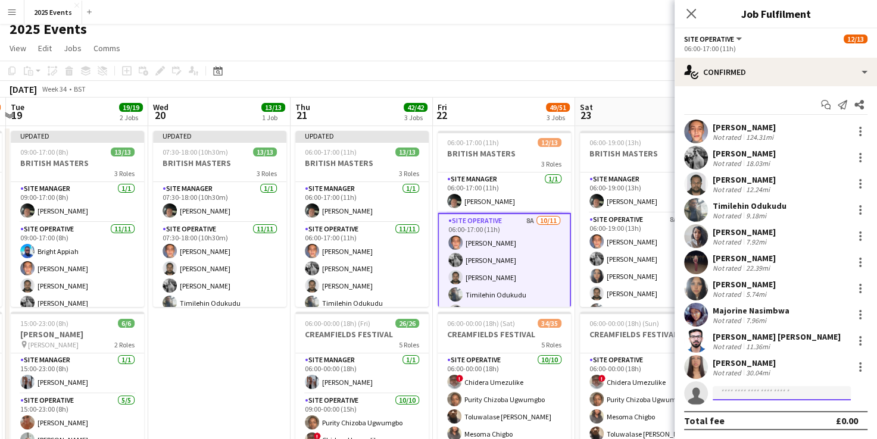
click at [775, 391] on input at bounding box center [782, 393] width 138 height 14
type input "******"
click at [753, 416] on span "[EMAIL_ADDRESS][DOMAIN_NAME]" at bounding box center [781, 420] width 119 height 10
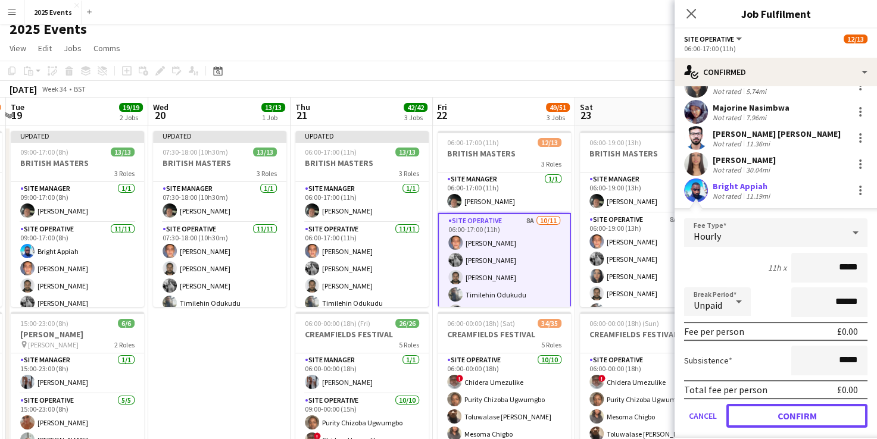
click at [753, 416] on button "Confirm" at bounding box center [796, 416] width 141 height 24
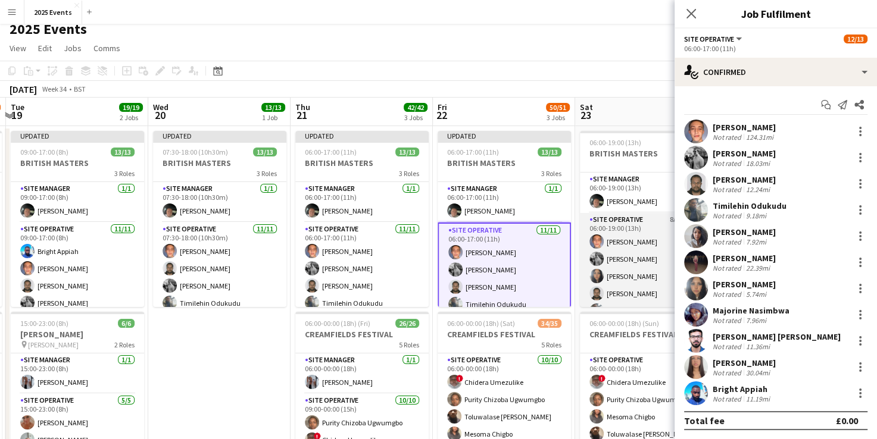
scroll to position [0, 525]
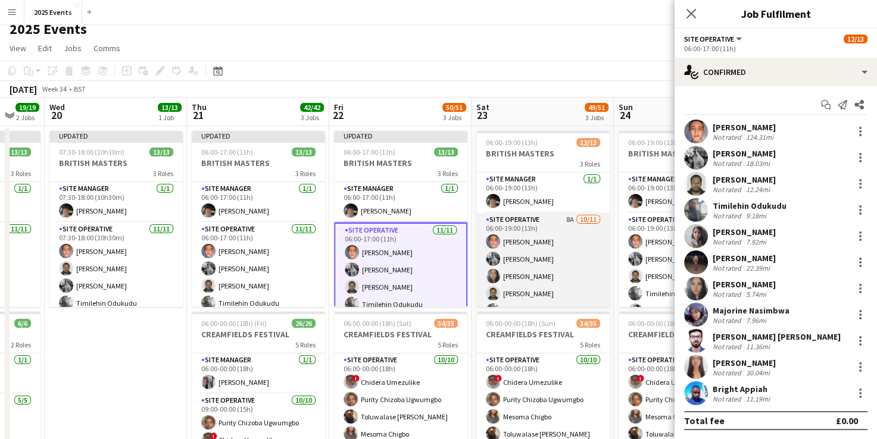
click at [518, 230] on app-card-role "Site Operative 8A [DATE] 06:00-19:00 (13h) [PERSON_NAME] [PERSON_NAME] [PERSON_…" at bounding box center [542, 321] width 133 height 217
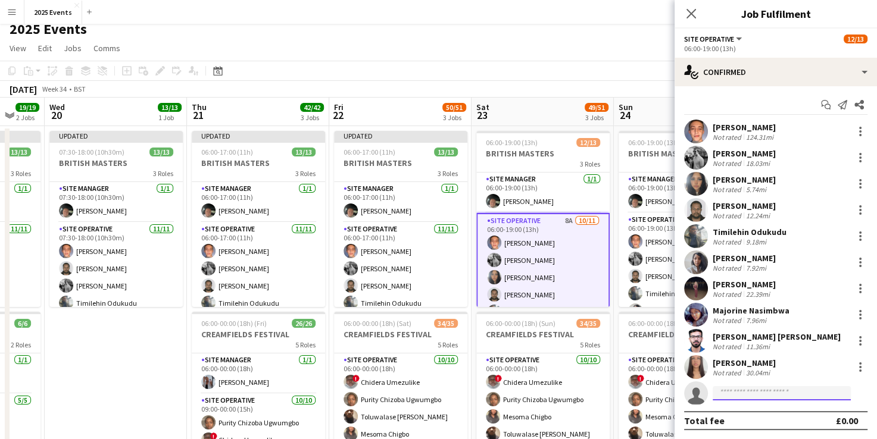
click at [723, 392] on input at bounding box center [782, 393] width 138 height 14
type input "******"
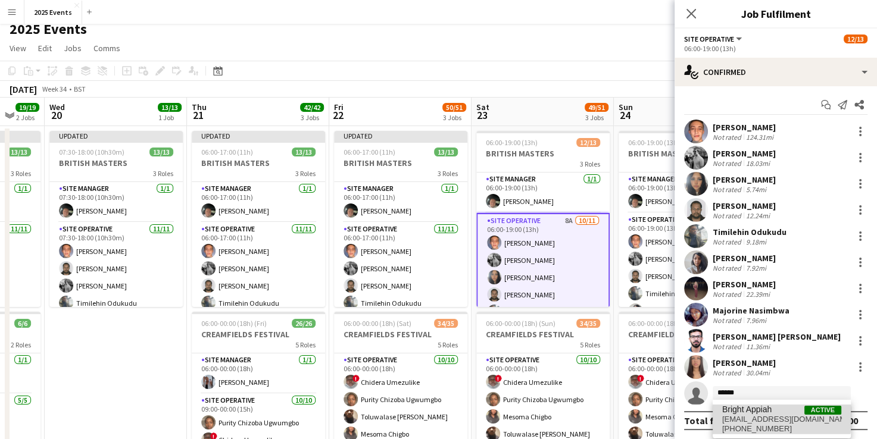
click at [771, 418] on span "[EMAIL_ADDRESS][DOMAIN_NAME]" at bounding box center [781, 420] width 119 height 10
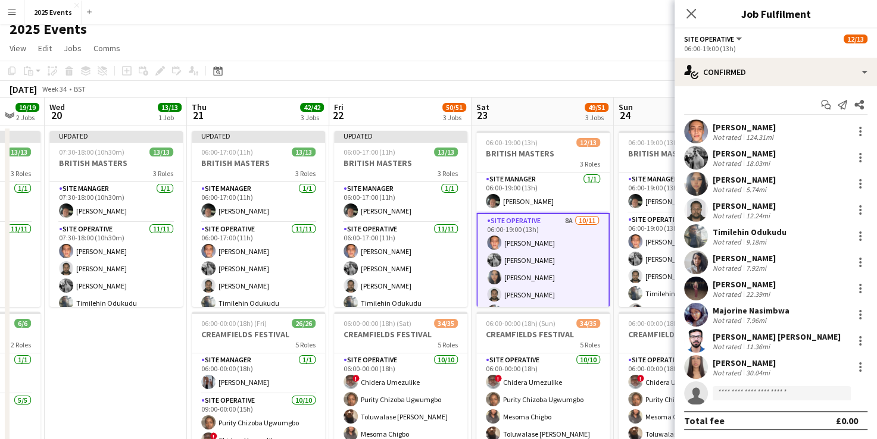
scroll to position [204, 0]
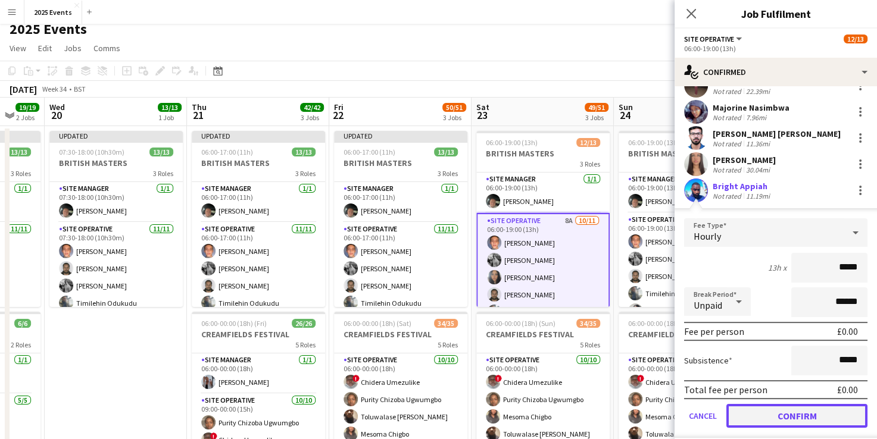
click at [771, 418] on button "Confirm" at bounding box center [796, 416] width 141 height 24
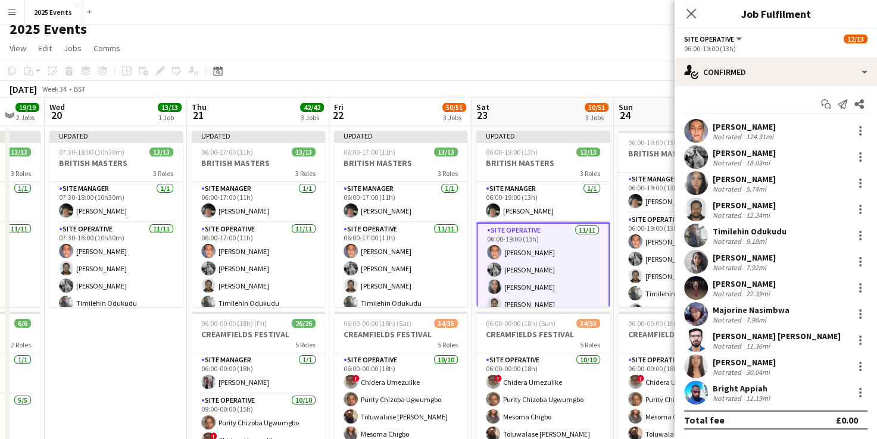
scroll to position [1, 0]
click at [694, 394] on app-user-avatar at bounding box center [696, 394] width 24 height 24
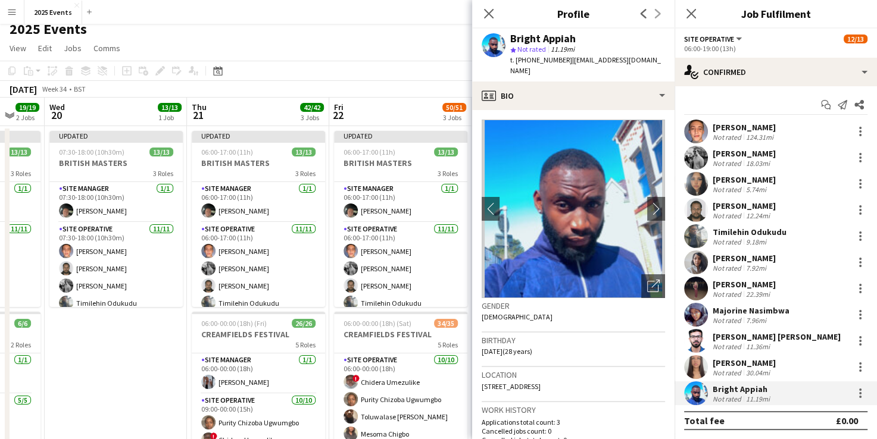
click at [107, 327] on app-date-cell "Updated 07:30-18:00 (10h30m) 13/13 BRITISH MASTERS 3 Roles Site Manager [DATE] …" at bounding box center [116, 409] width 142 height 567
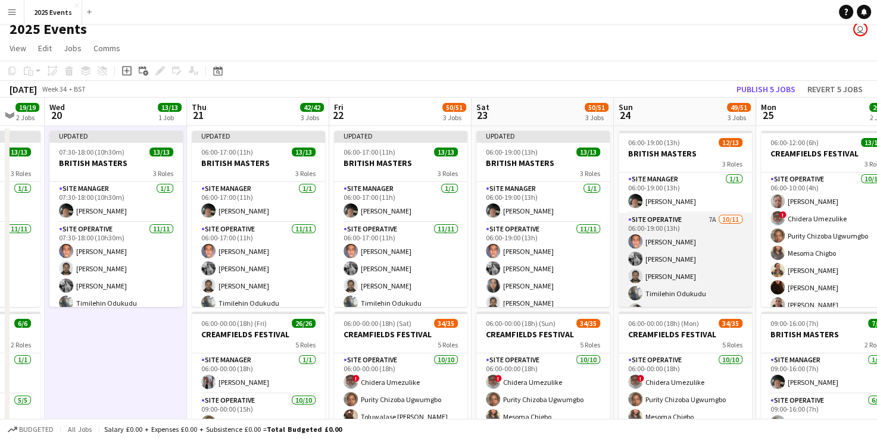
click at [690, 224] on app-card-role "Site Operative 7A [DATE] 06:00-19:00 (13h) [PERSON_NAME] [PERSON_NAME] [PERSON_…" at bounding box center [685, 321] width 133 height 217
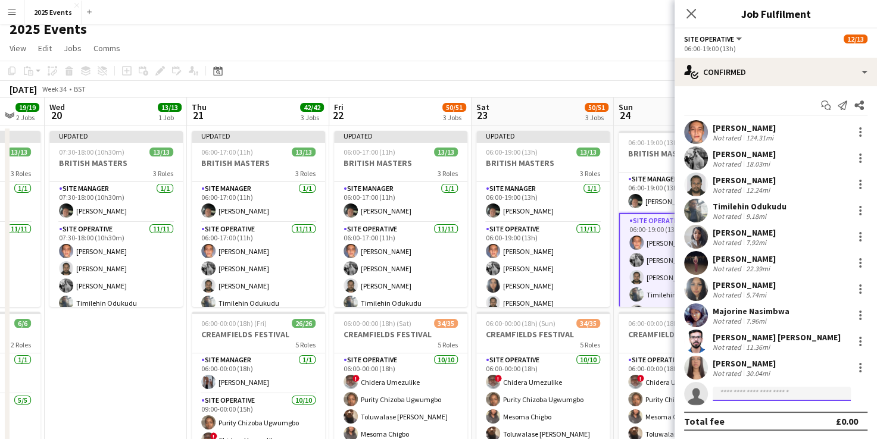
click at [763, 397] on input at bounding box center [782, 394] width 138 height 14
type input "******"
click at [753, 410] on span "Bright Appiah" at bounding box center [746, 411] width 49 height 10
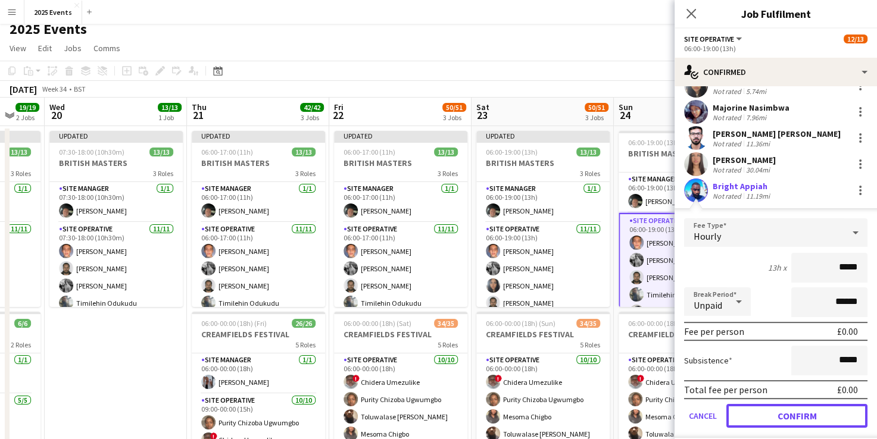
drag, startPoint x: 753, startPoint y: 410, endPoint x: 753, endPoint y: 416, distance: 6.0
click at [753, 416] on button "Confirm" at bounding box center [796, 416] width 141 height 24
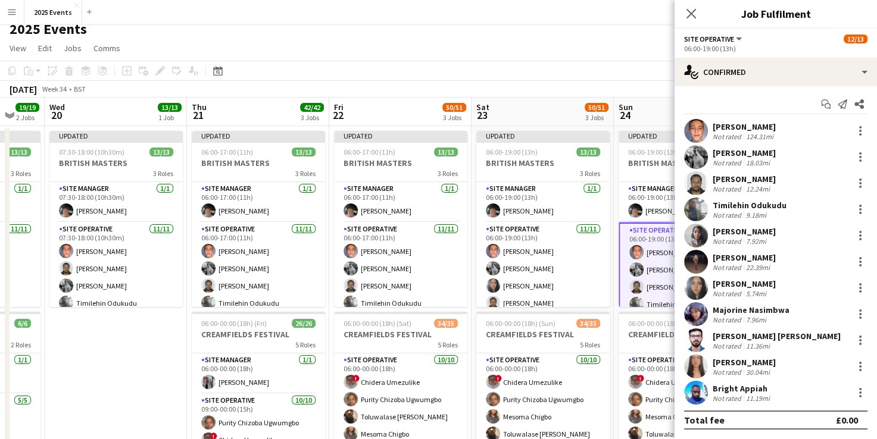
scroll to position [1, 0]
click at [634, 73] on app-toolbar "Copy Paste Paste Ctrl+V Paste with crew Ctrl+Shift+V Paste linked Job [GEOGRAPH…" at bounding box center [438, 71] width 877 height 20
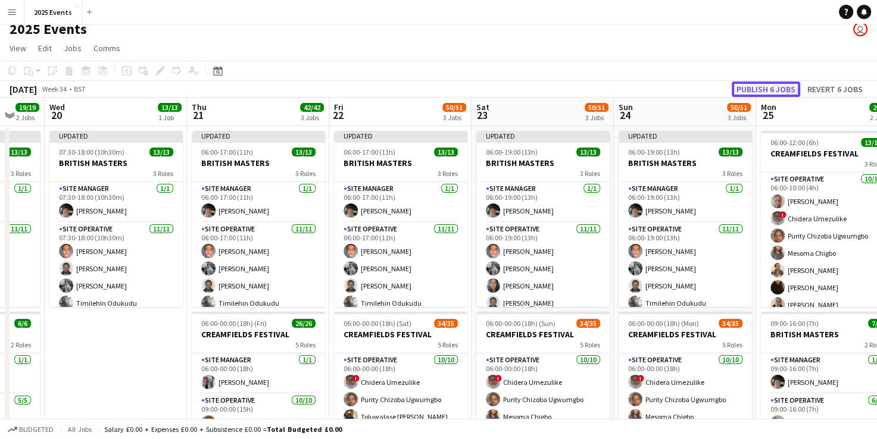
click at [776, 87] on button "Publish 6 jobs" at bounding box center [766, 89] width 68 height 15
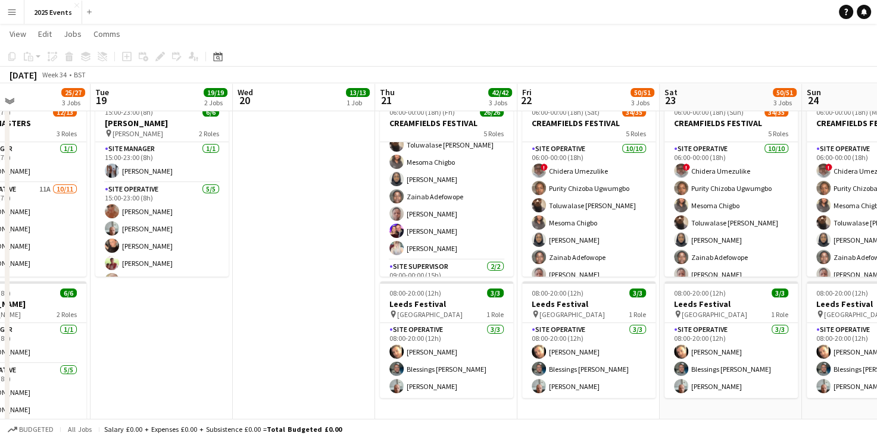
scroll to position [218, 0]
